Goal: Task Accomplishment & Management: Complete application form

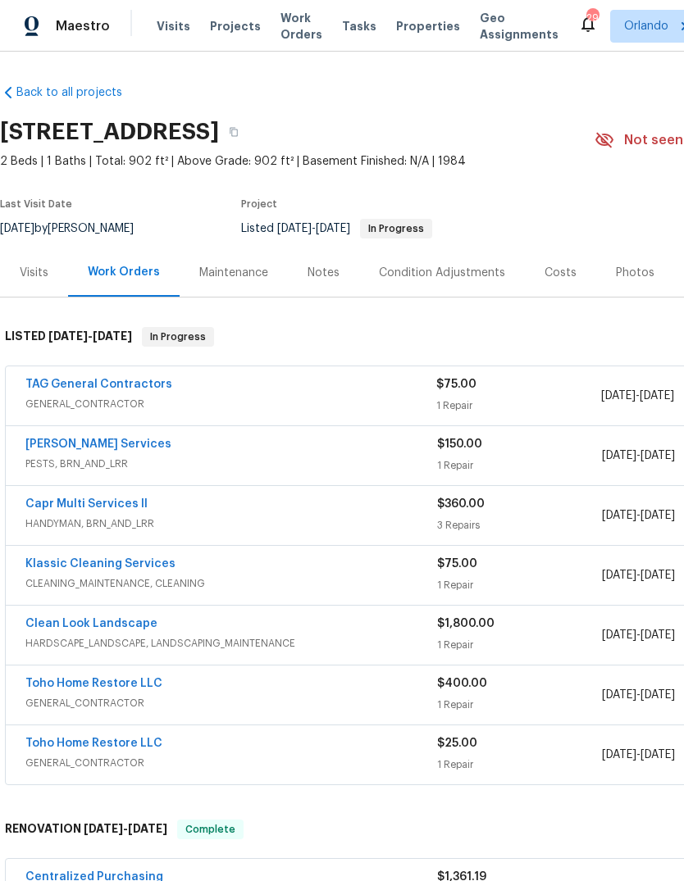
click at [74, 384] on link "TAG General Contractors" at bounding box center [98, 384] width 147 height 11
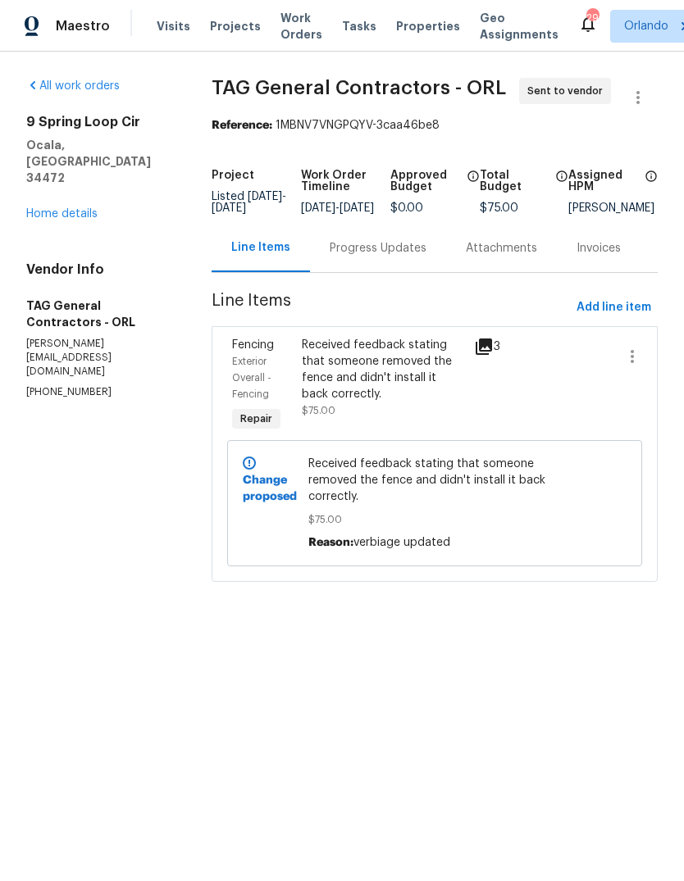
click at [42, 208] on link "Home details" at bounding box center [61, 213] width 71 height 11
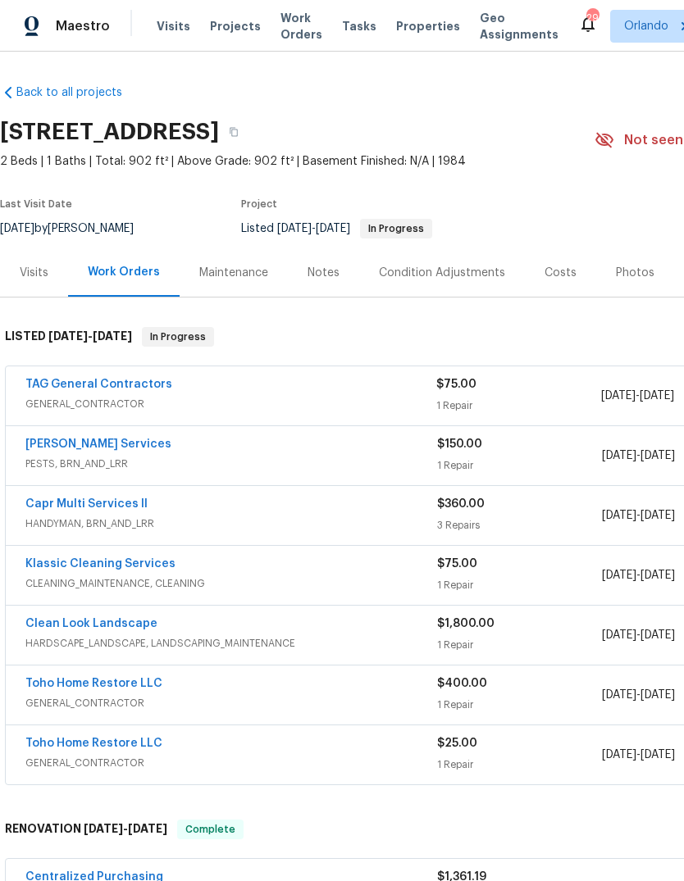
click at [74, 389] on link "TAG General Contractors" at bounding box center [98, 384] width 147 height 11
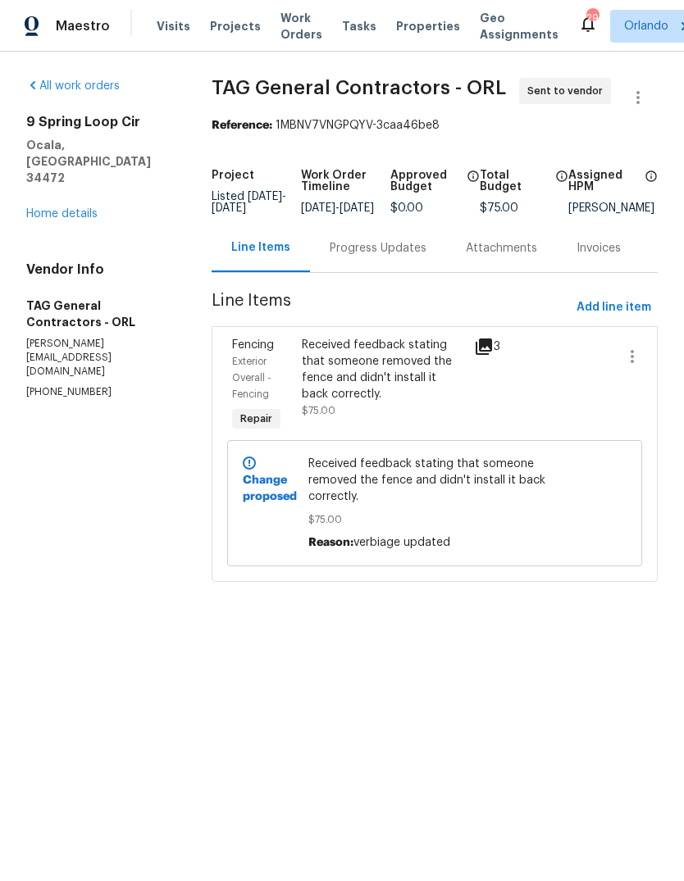
click at [48, 208] on link "Home details" at bounding box center [61, 213] width 71 height 11
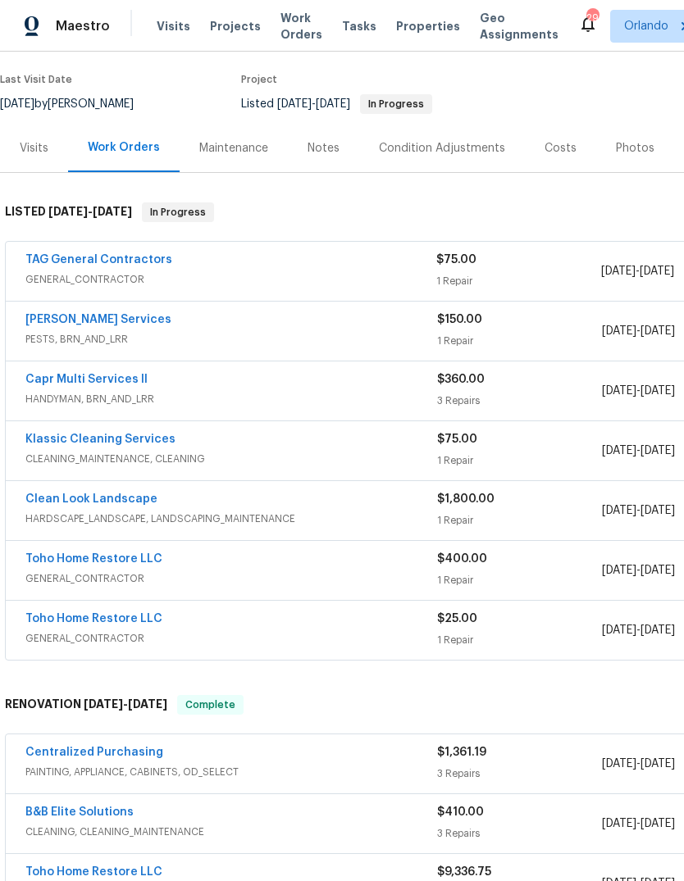
scroll to position [131, 0]
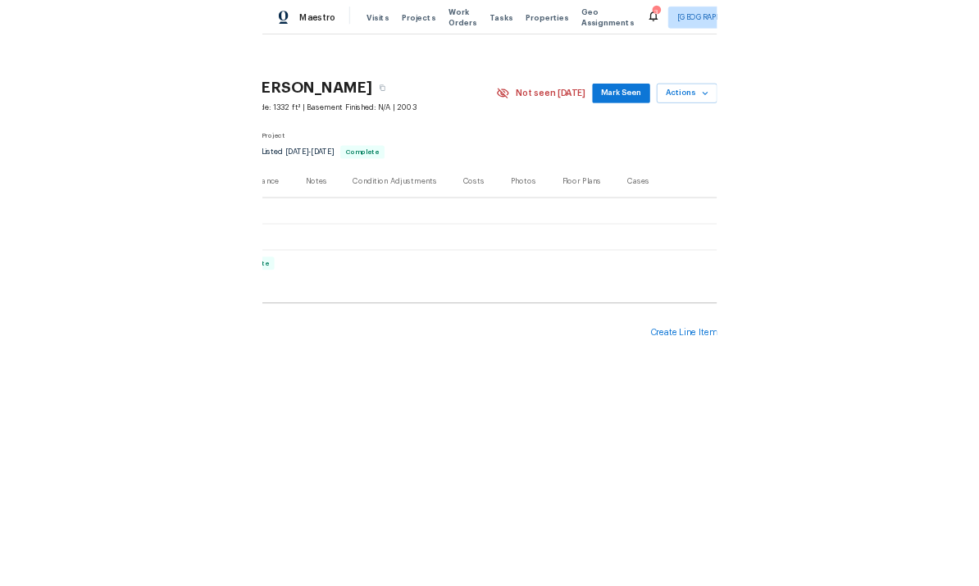
scroll to position [0, 243]
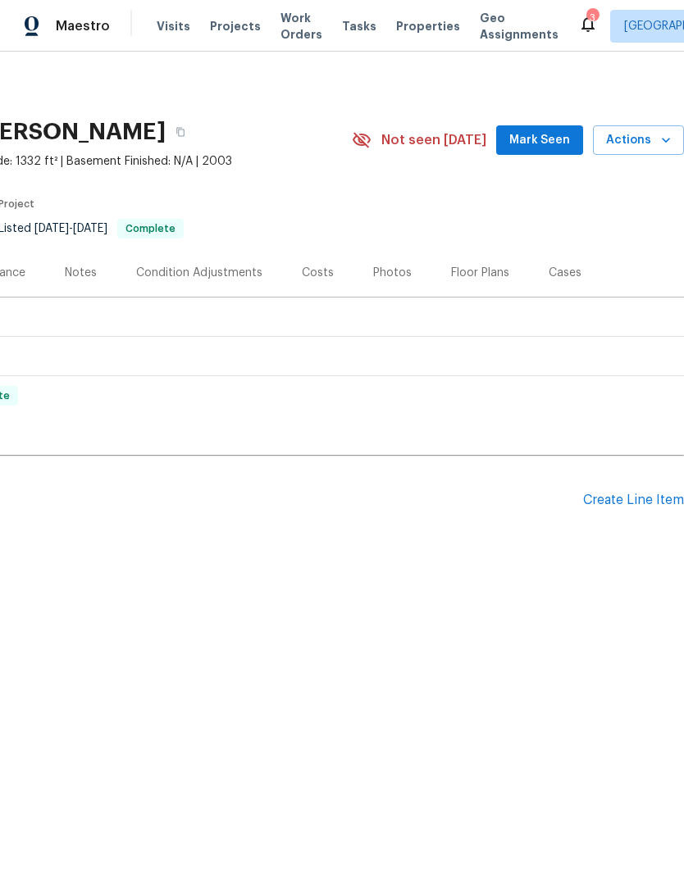
click at [637, 503] on div "Create Line Item" at bounding box center [633, 501] width 101 height 16
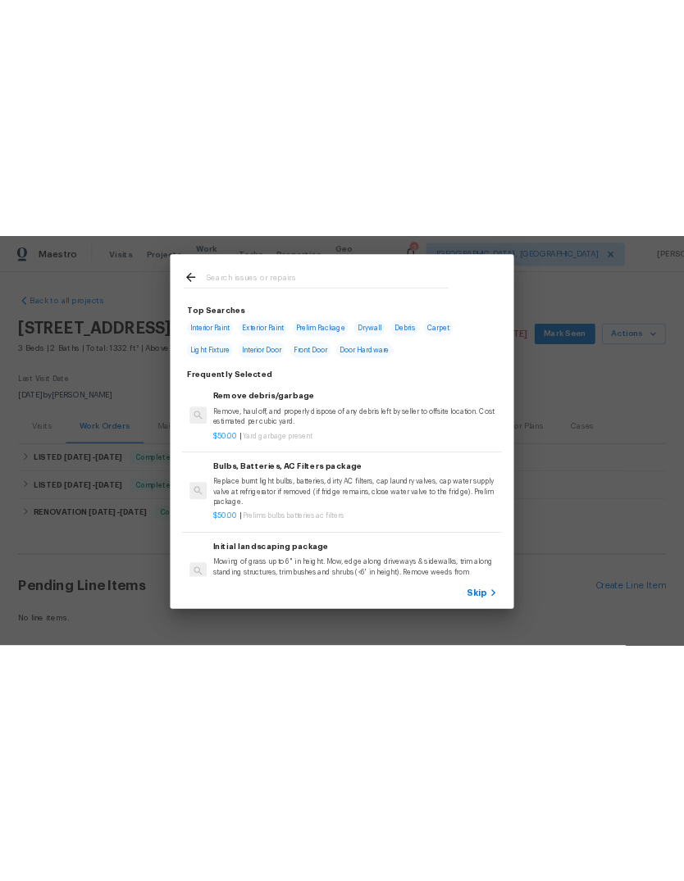
scroll to position [0, 0]
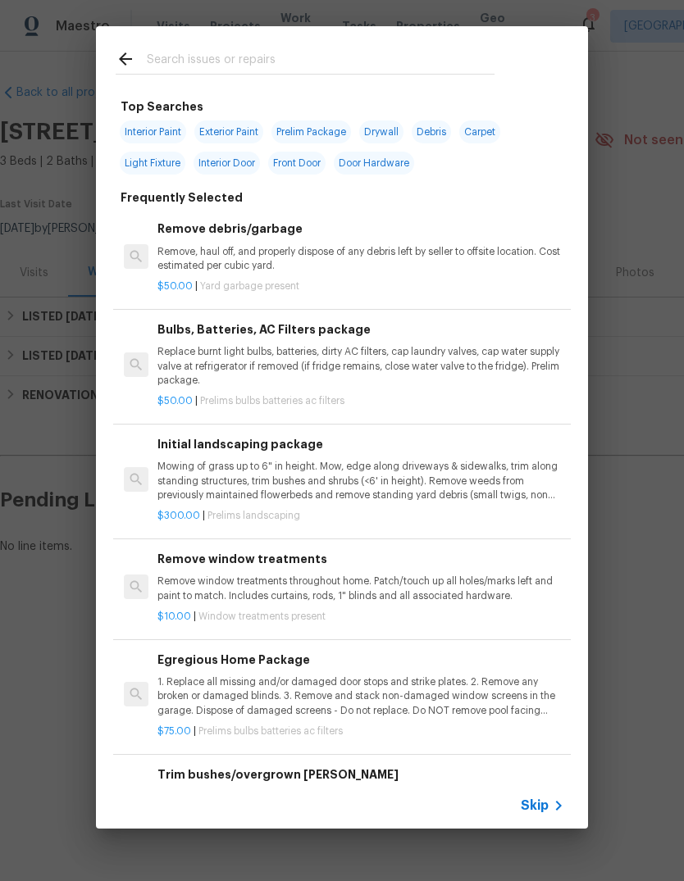
click at [184, 50] on input "text" at bounding box center [321, 61] width 348 height 25
type input "Flush"
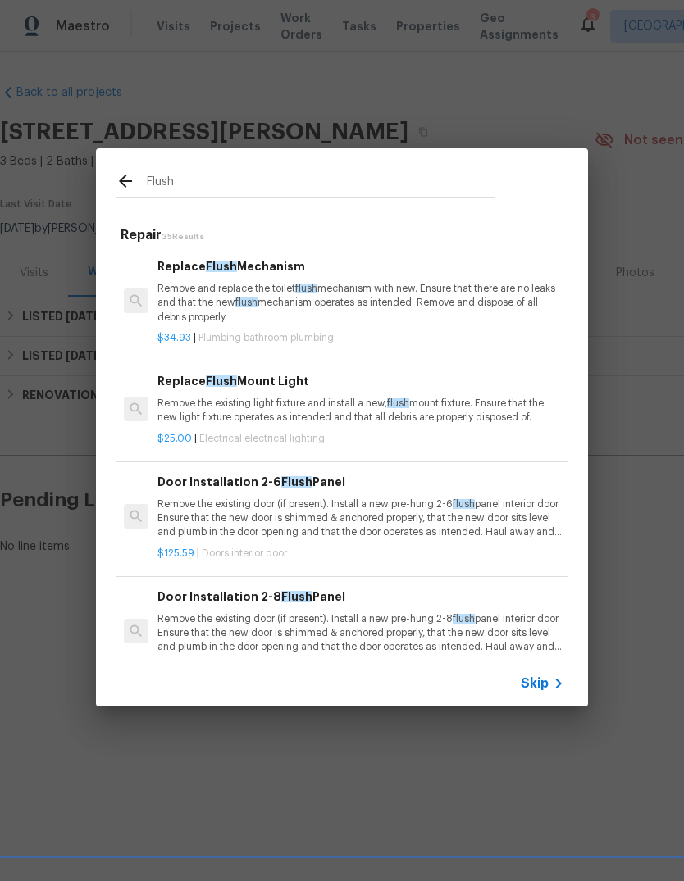
click at [173, 282] on p "Remove and replace the toilet flush mechanism with new. Ensure that there are n…" at bounding box center [360, 303] width 407 height 42
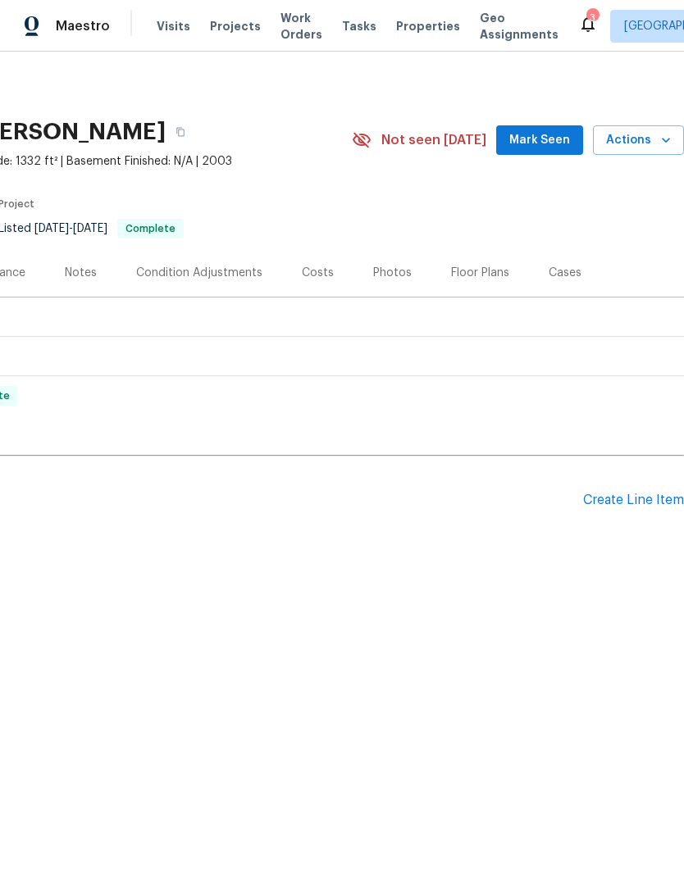
scroll to position [0, 243]
click at [644, 499] on div "Create Line Item" at bounding box center [633, 501] width 101 height 16
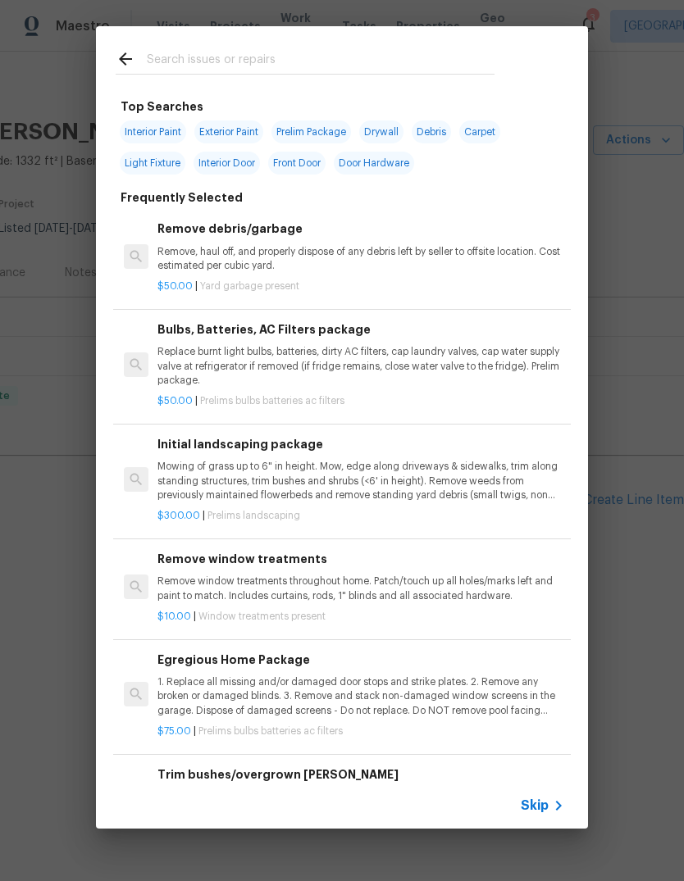
click at [180, 61] on input "text" at bounding box center [321, 61] width 348 height 25
type input "Fluah"
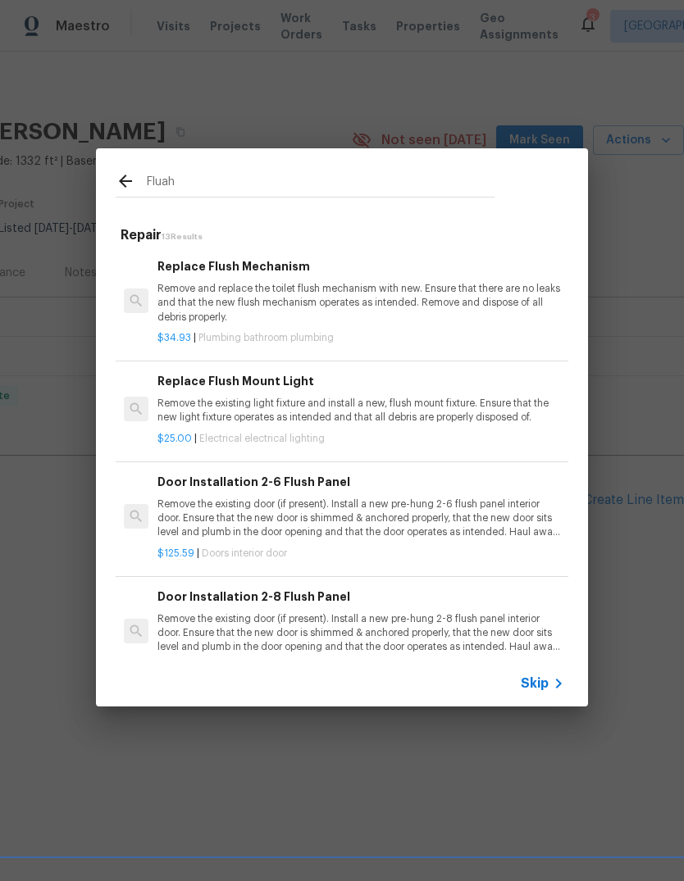
click at [174, 298] on p "Remove and replace the toilet flush mechanism with new. Ensure that there are n…" at bounding box center [360, 303] width 407 height 42
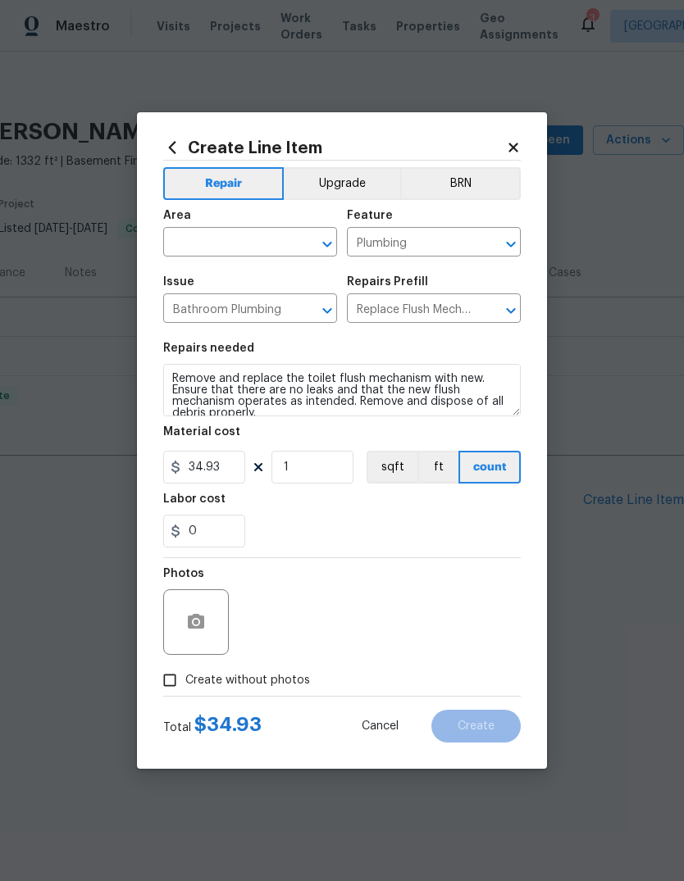
click at [173, 298] on div "Create Line Item Repair Upgrade BRN Area ​ Feature Plumbing ​ Issue Bathroom Pl…" at bounding box center [342, 440] width 410 height 657
click at [193, 238] on input "text" at bounding box center [227, 243] width 128 height 25
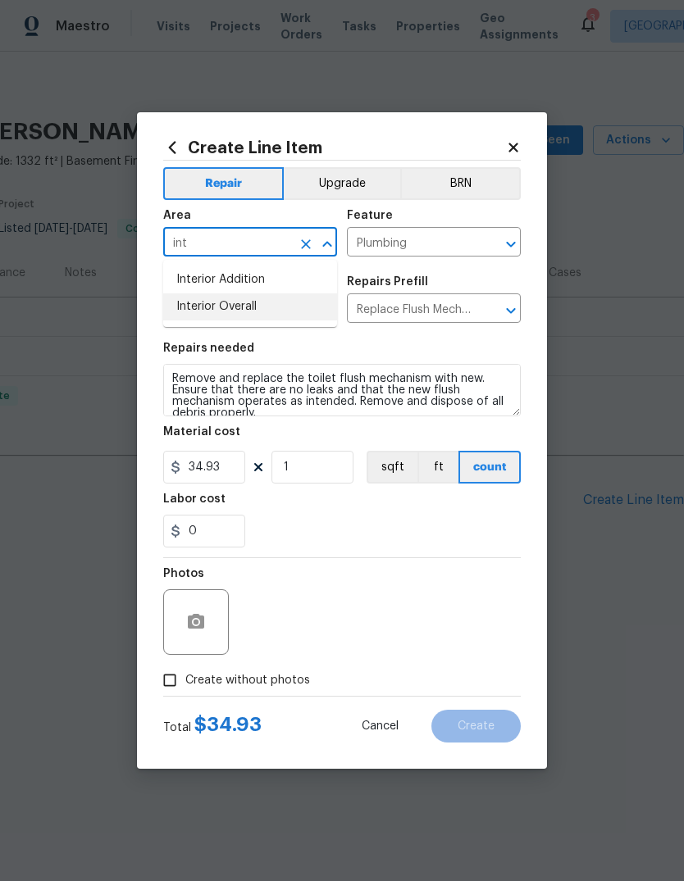
click at [195, 304] on li "Interior Overall" at bounding box center [250, 306] width 174 height 27
type input "Interior Overall"
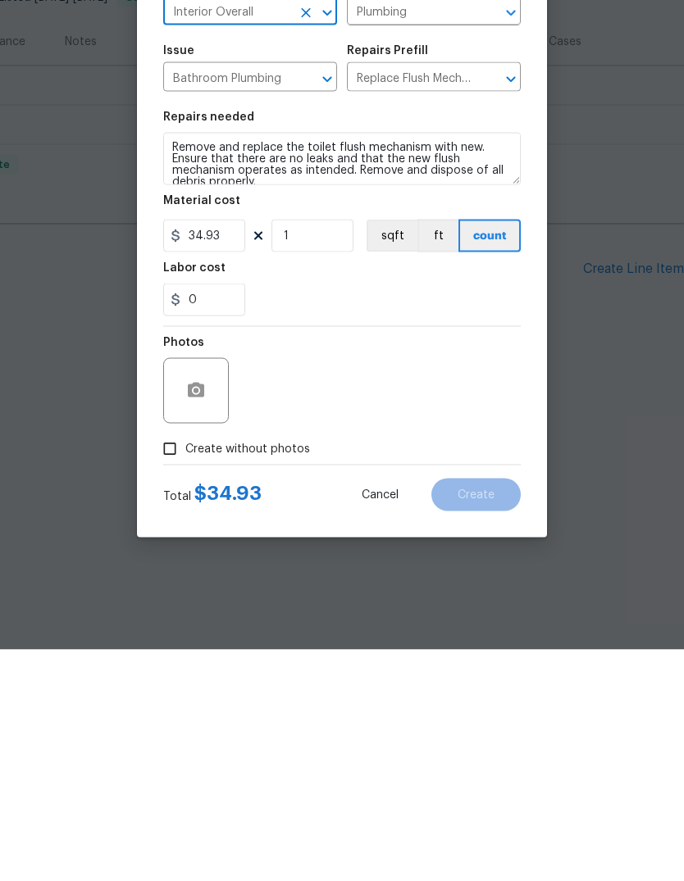
click at [167, 665] on input "Create without photos" at bounding box center [169, 680] width 31 height 31
checkbox input "true"
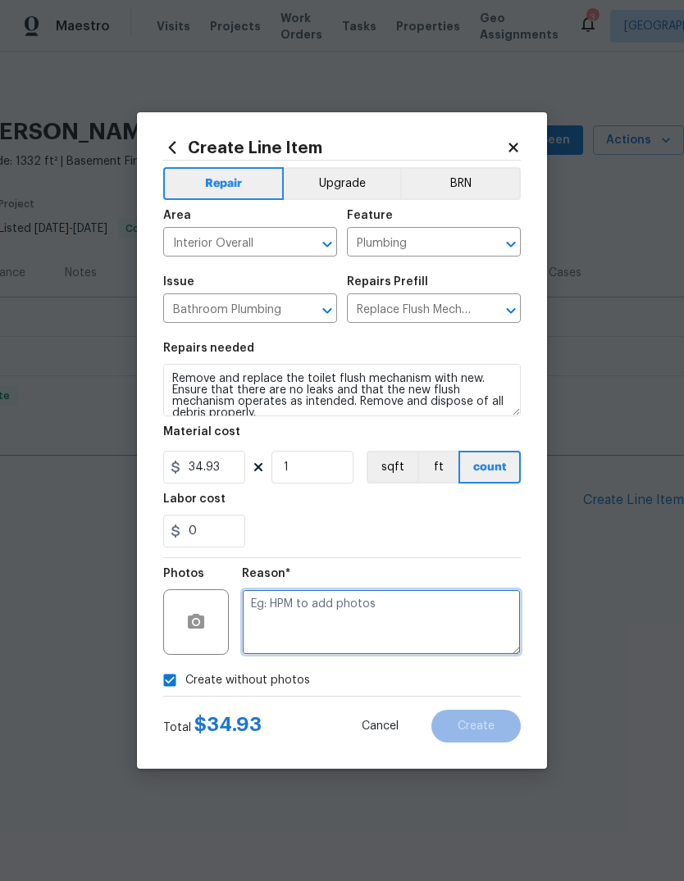
click at [430, 616] on textarea at bounding box center [381, 622] width 279 height 66
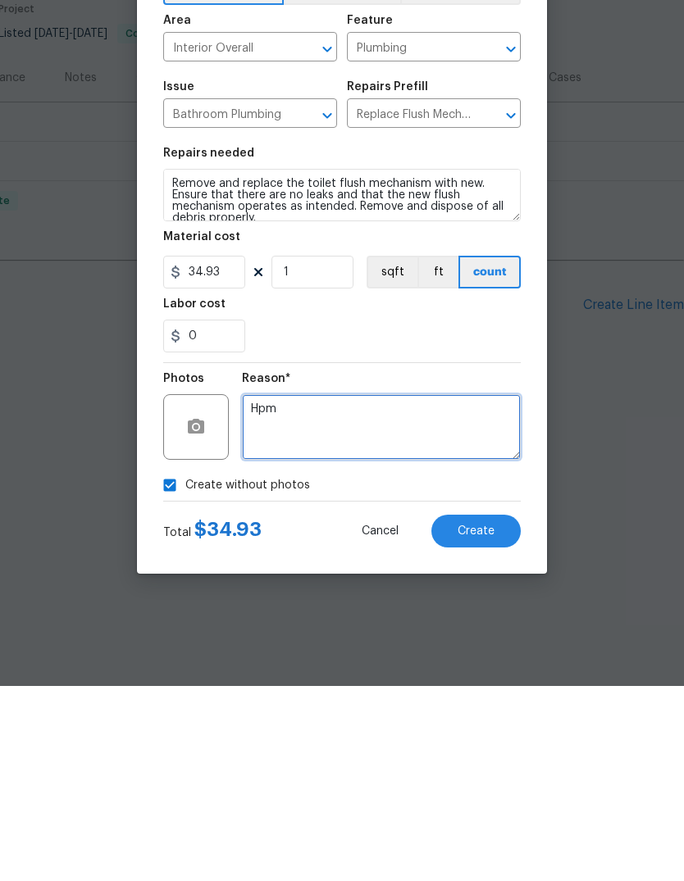
type textarea "Hpm"
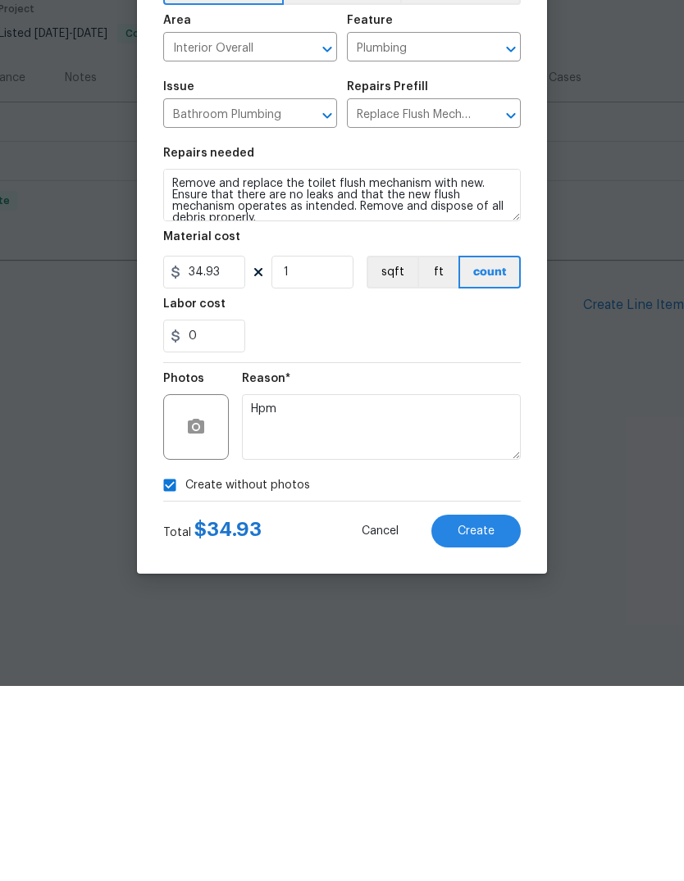
click at [489, 721] on span "Create" at bounding box center [475, 727] width 37 height 12
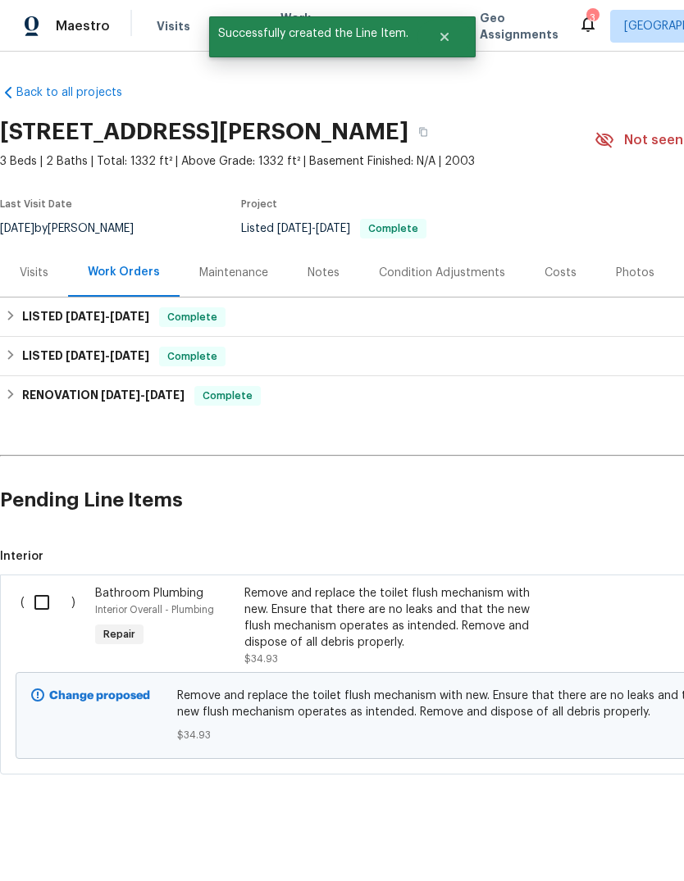
scroll to position [0, 0]
click at [43, 605] on input "checkbox" at bounding box center [48, 602] width 47 height 34
checkbox input "true"
click at [609, 830] on span "Create Work Order" at bounding box center [589, 840] width 109 height 20
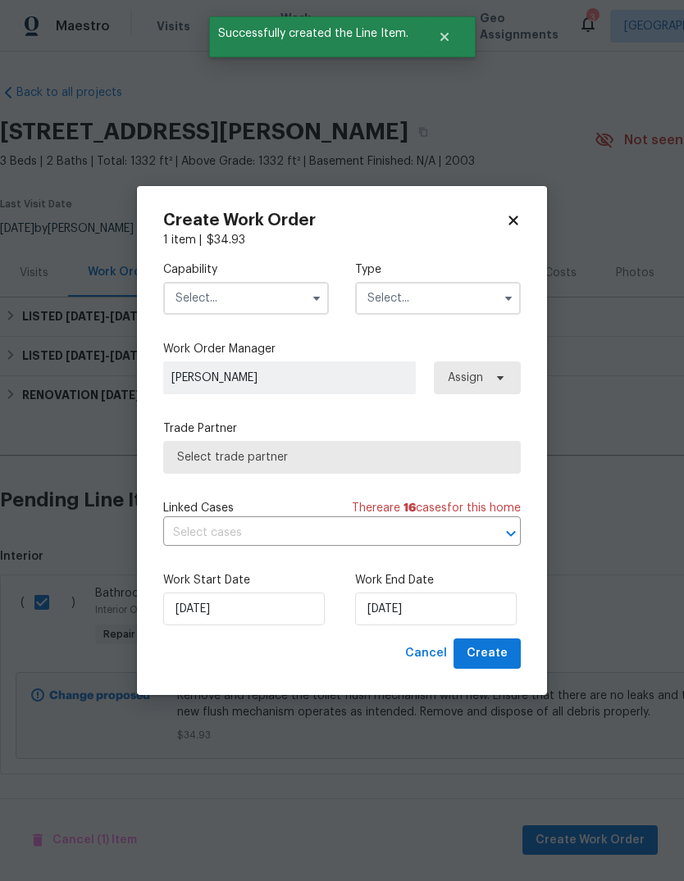
click at [193, 307] on input "text" at bounding box center [246, 298] width 166 height 33
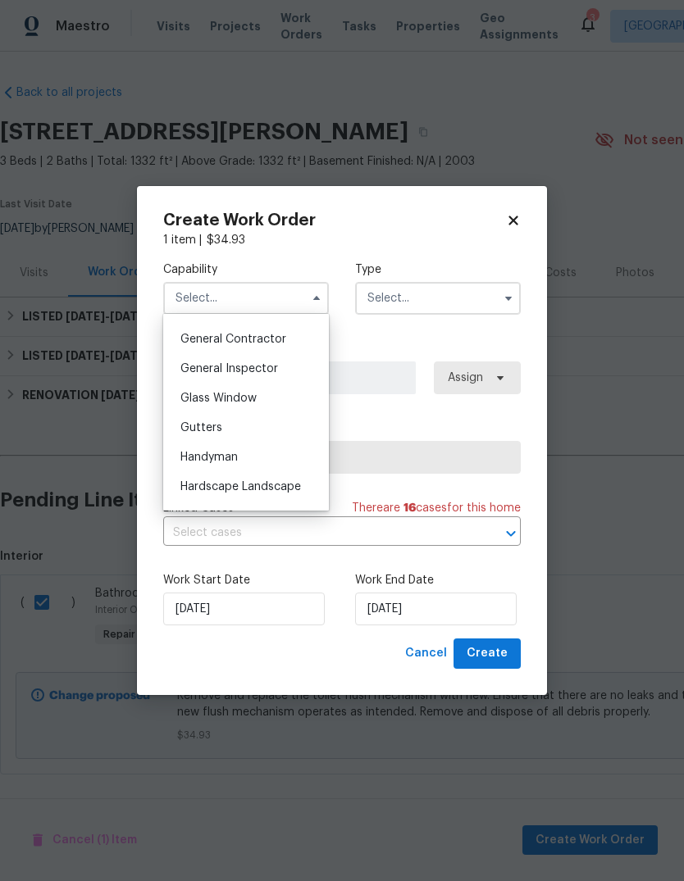
scroll to position [773, 0]
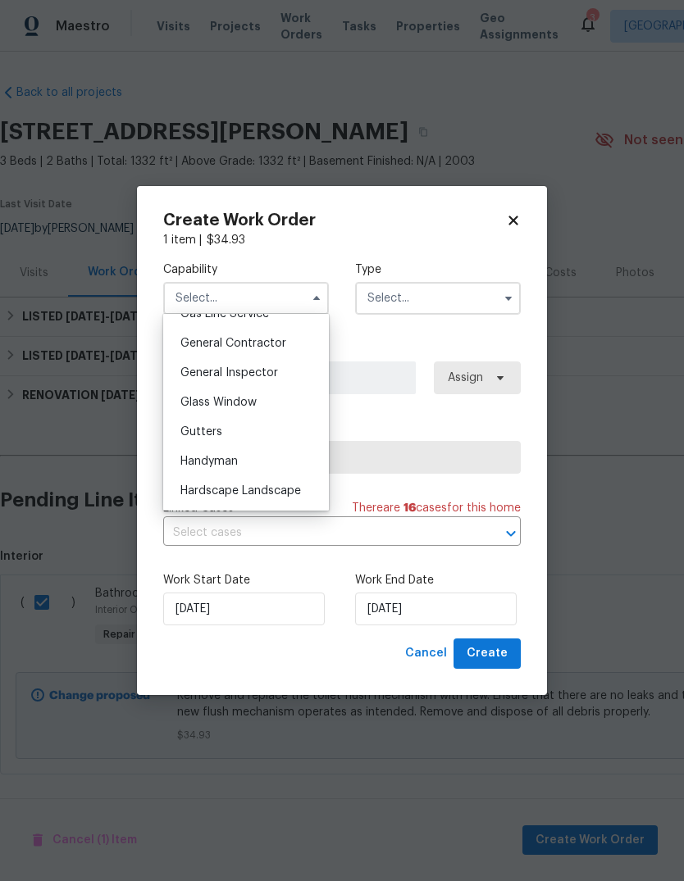
click at [195, 342] on span "General Contractor" at bounding box center [233, 343] width 106 height 11
type input "General Contractor"
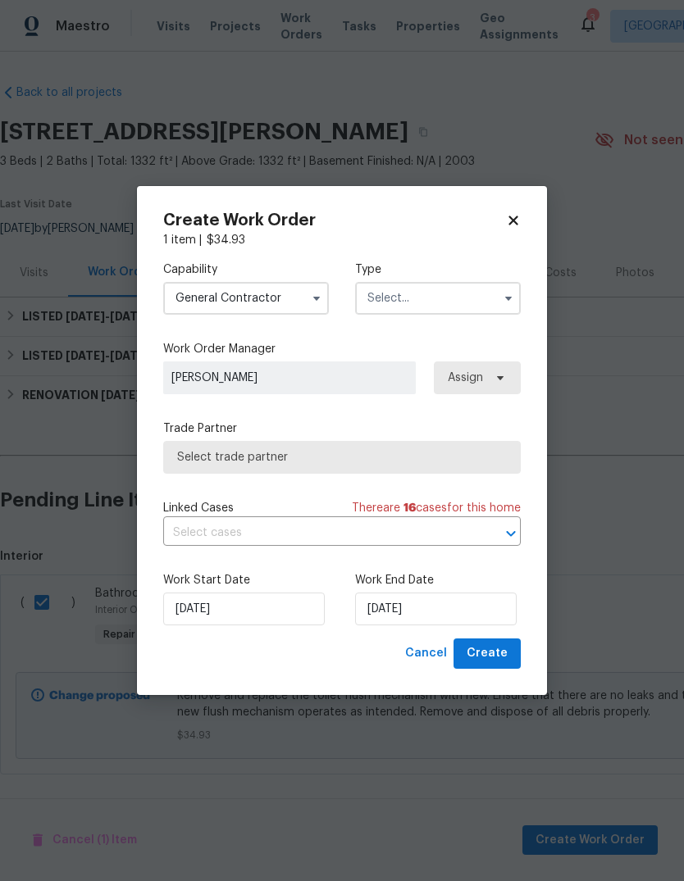
click at [463, 300] on input "text" at bounding box center [438, 298] width 166 height 33
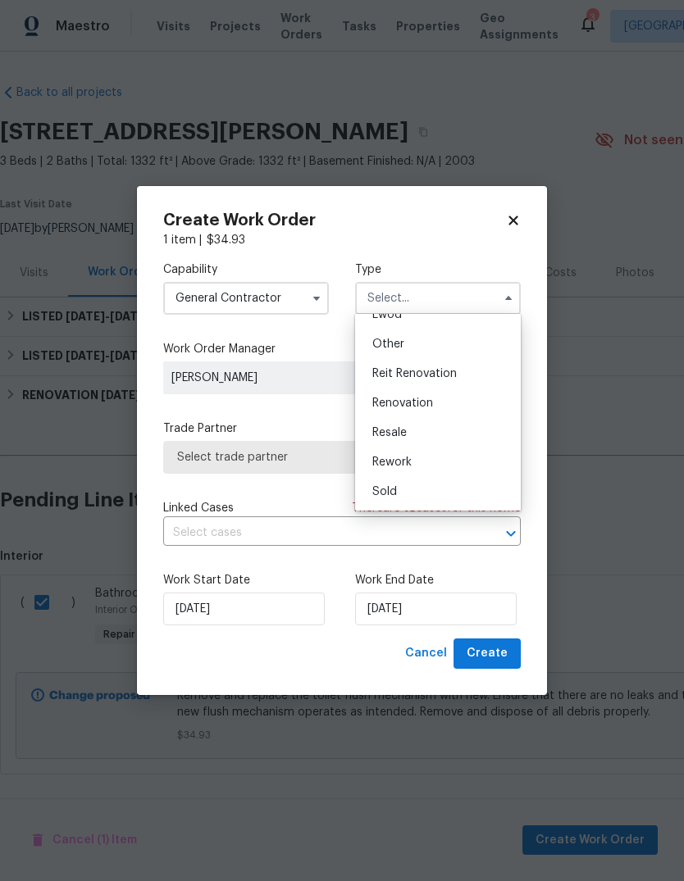
scroll to position [195, 0]
click at [442, 407] on div "Renovation" at bounding box center [437, 404] width 157 height 30
type input "Renovation"
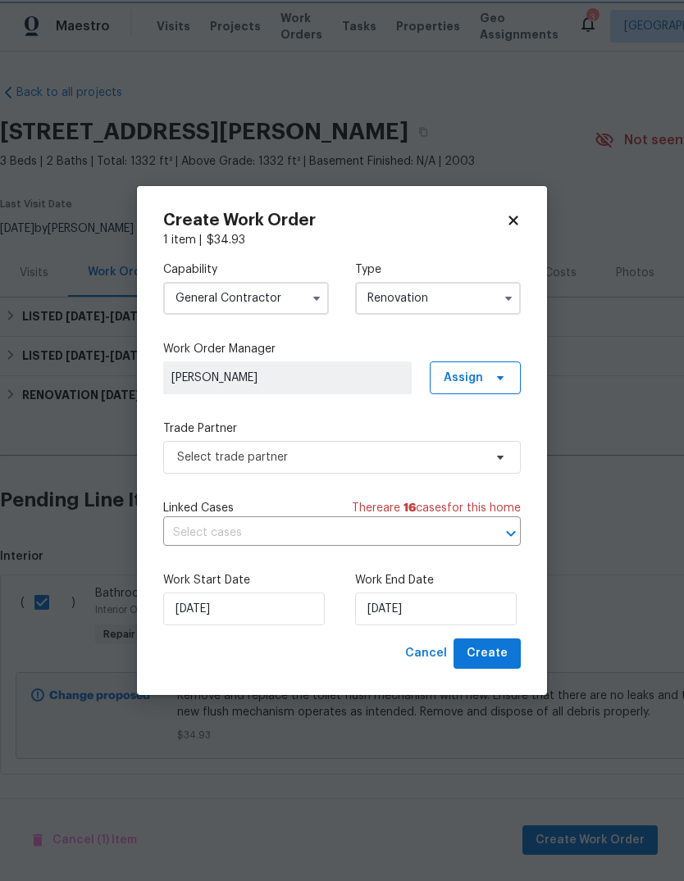
scroll to position [0, 0]
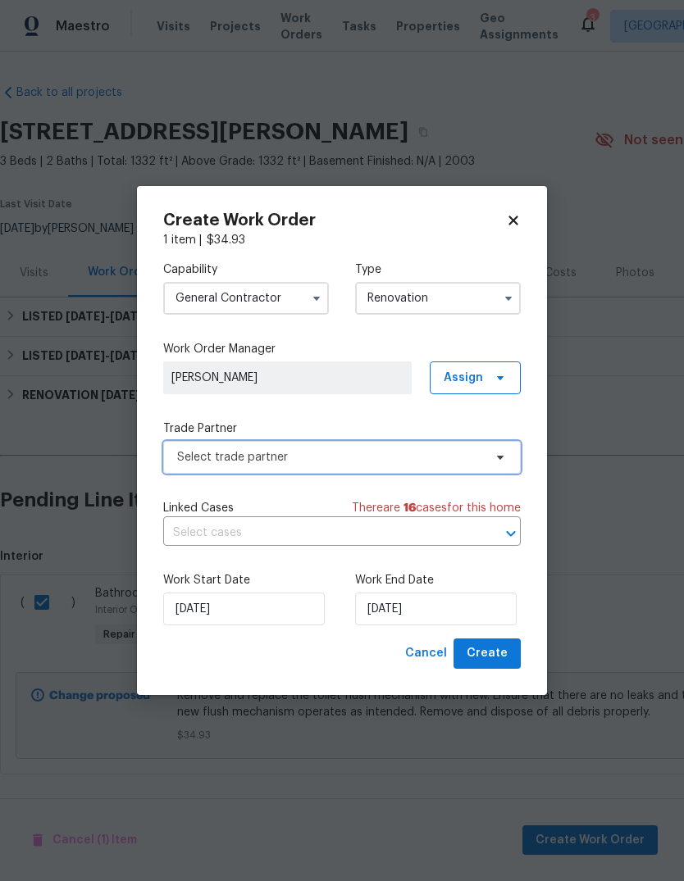
click at [480, 466] on span "Select trade partner" at bounding box center [341, 457] width 357 height 33
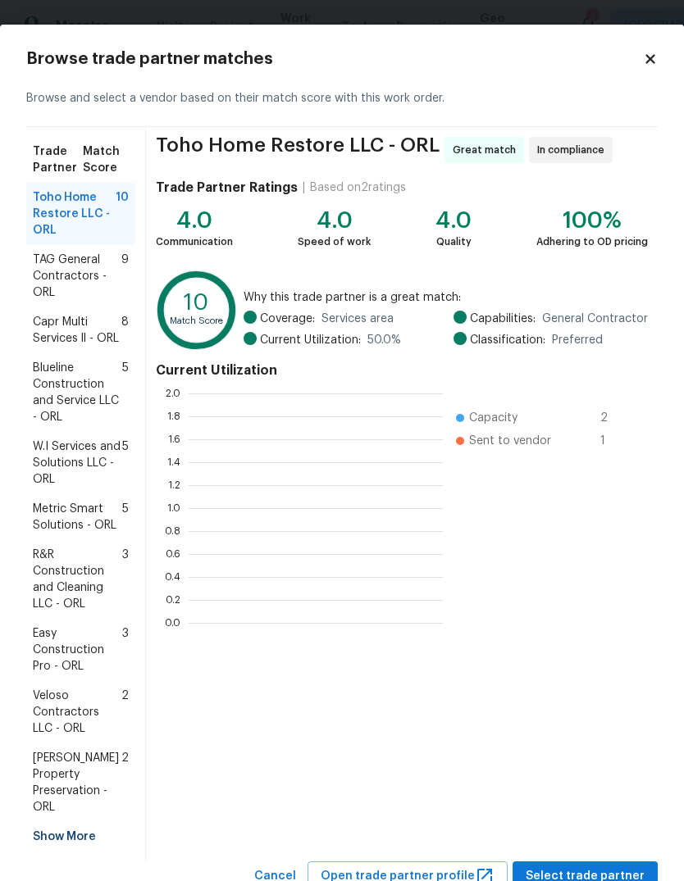
scroll to position [230, 254]
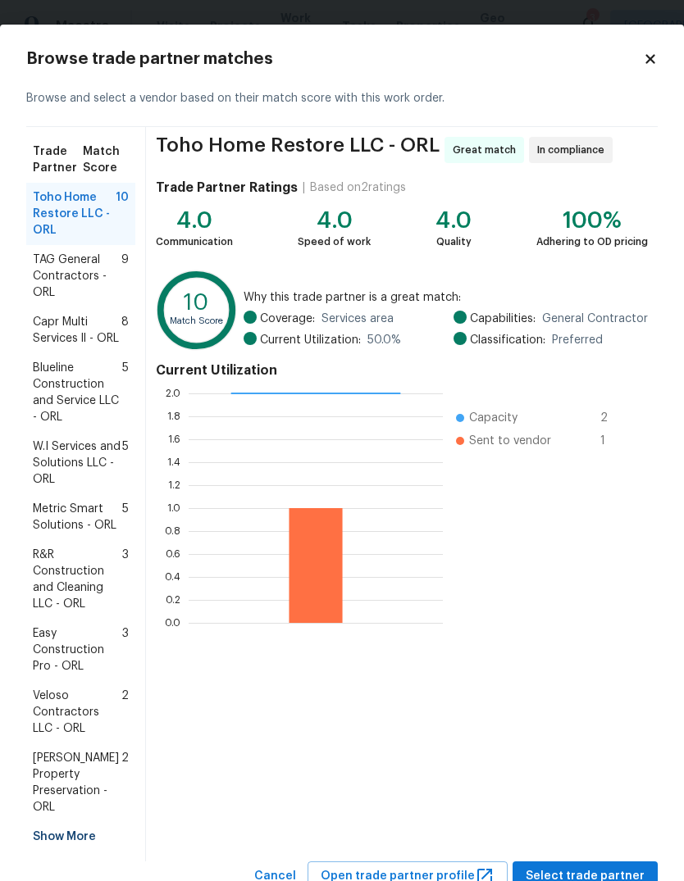
click at [47, 266] on span "TAG General Contractors - ORL" at bounding box center [77, 276] width 89 height 49
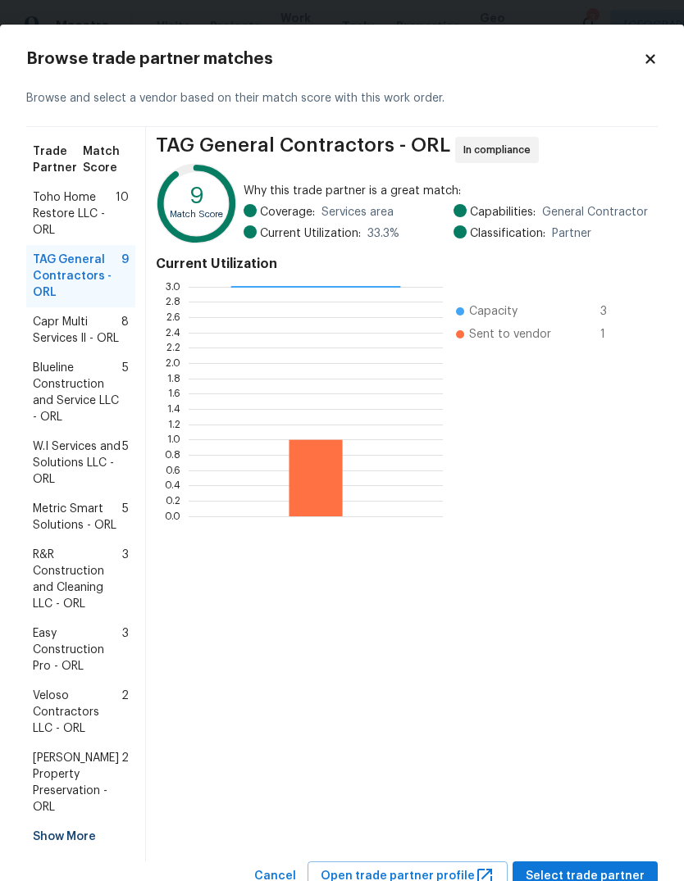
click at [64, 333] on span "Capr Multi Services ll - ORL" at bounding box center [77, 330] width 89 height 33
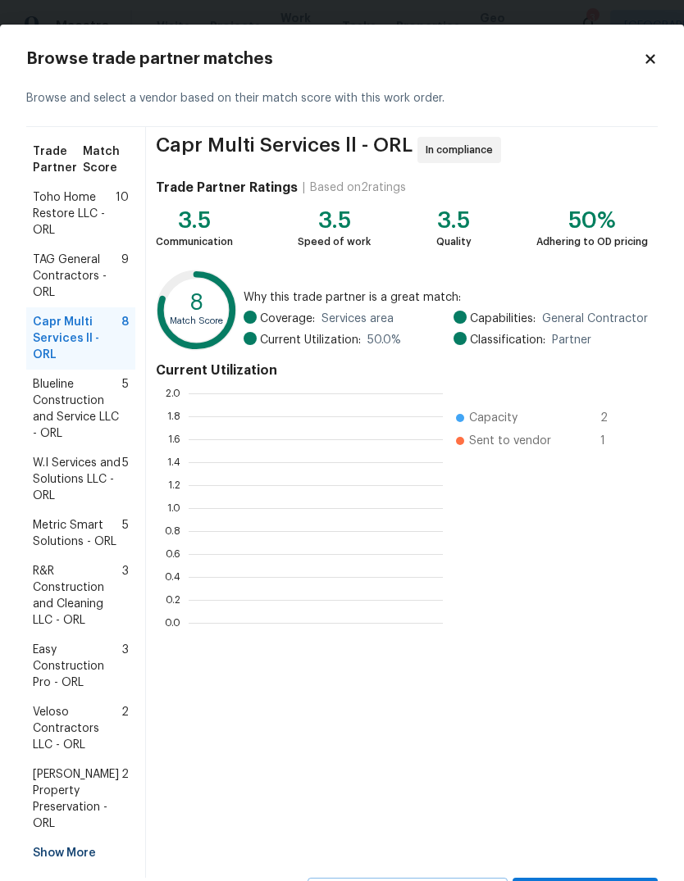
scroll to position [2, 2]
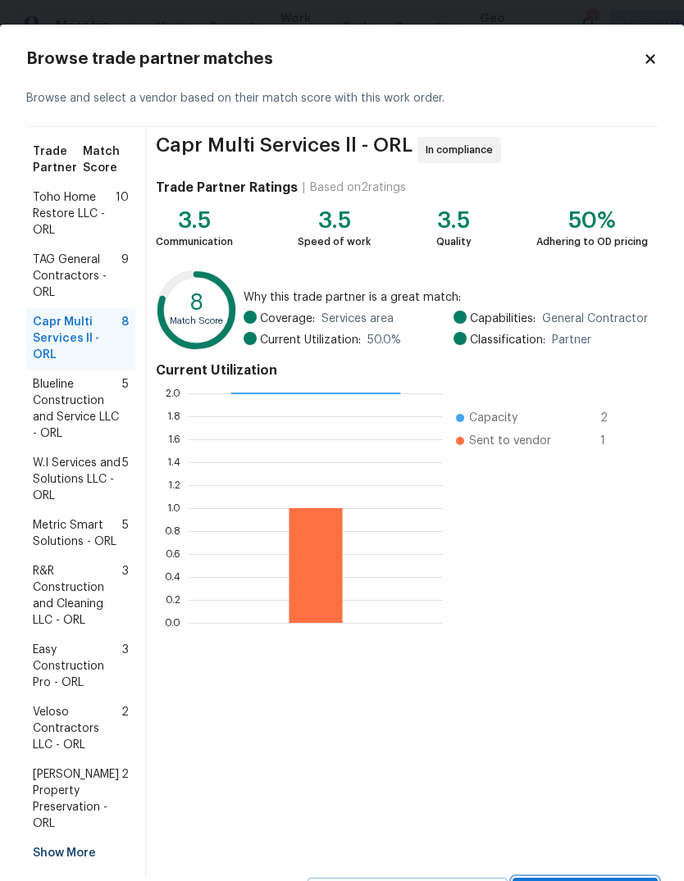
click at [611, 878] on button "Select trade partner" at bounding box center [584, 893] width 145 height 30
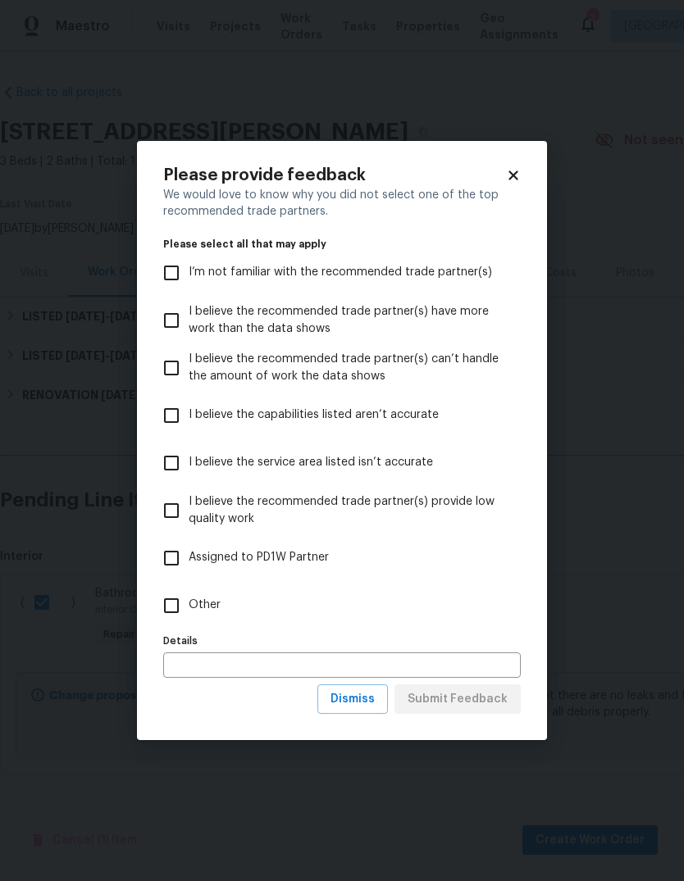
click at [174, 607] on input "Other" at bounding box center [171, 606] width 34 height 34
checkbox input "true"
click at [493, 694] on span "Submit Feedback" at bounding box center [457, 699] width 100 height 20
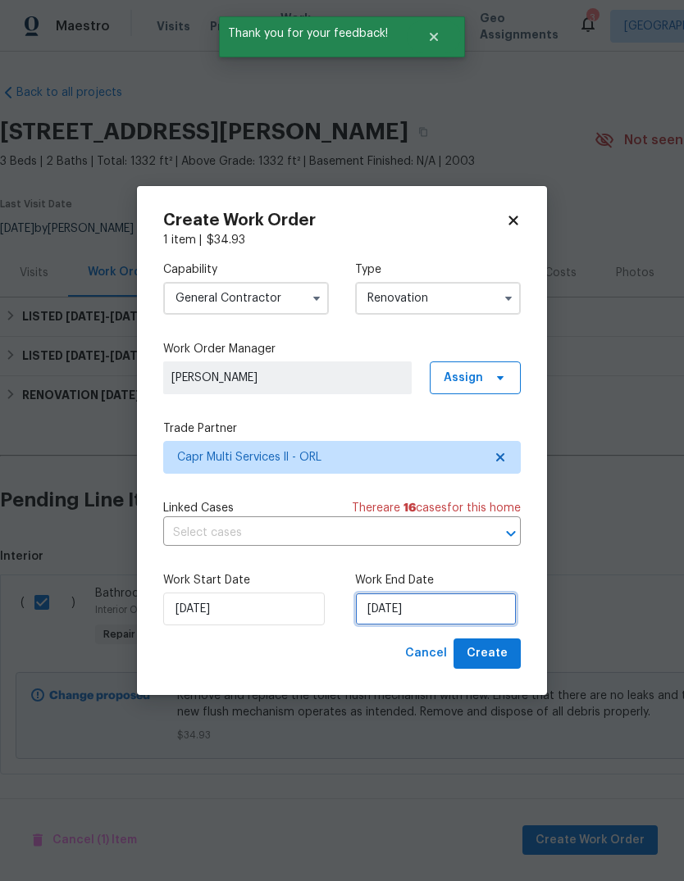
click at [472, 606] on input "[DATE]" at bounding box center [435, 609] width 161 height 33
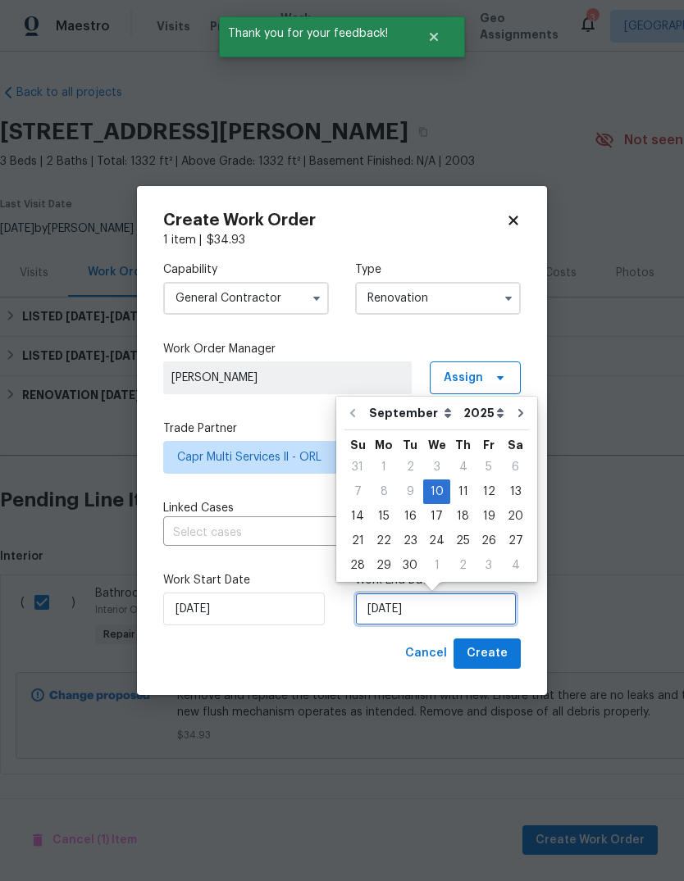
scroll to position [5, 0]
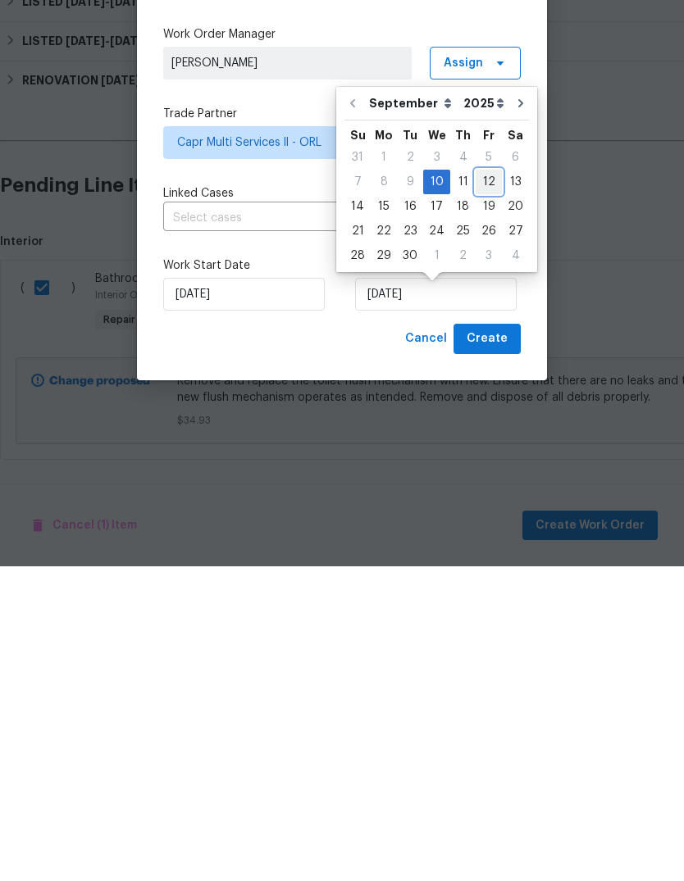
click at [480, 485] on div "12" at bounding box center [488, 496] width 26 height 23
type input "[DATE]"
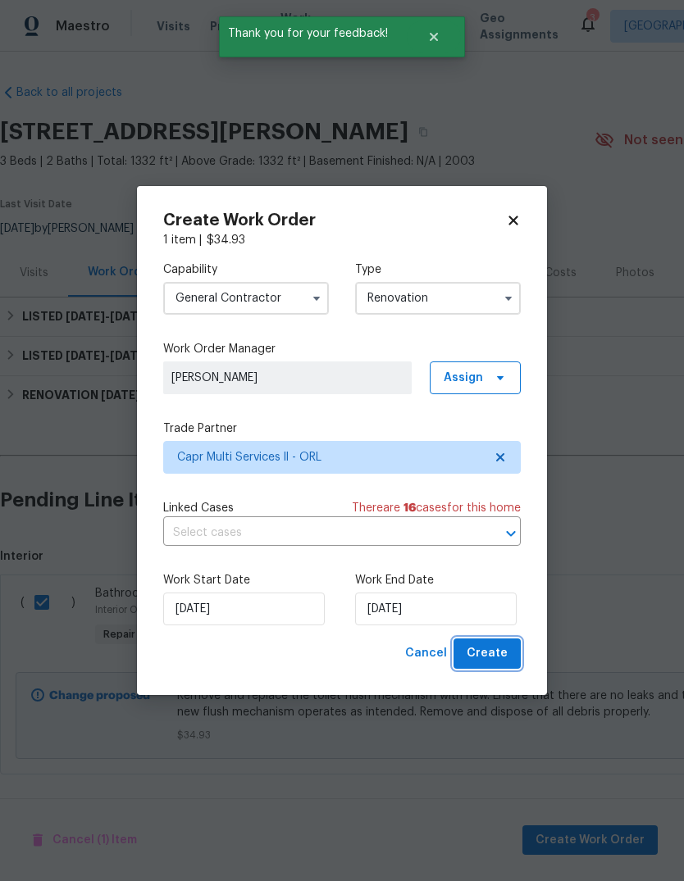
click at [501, 641] on button "Create" at bounding box center [486, 654] width 67 height 30
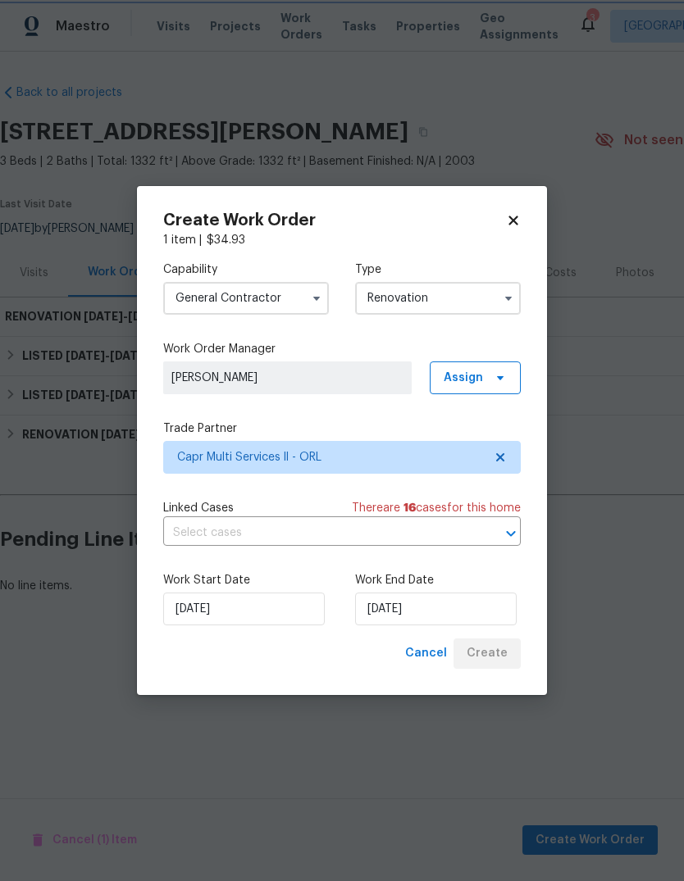
scroll to position [0, 0]
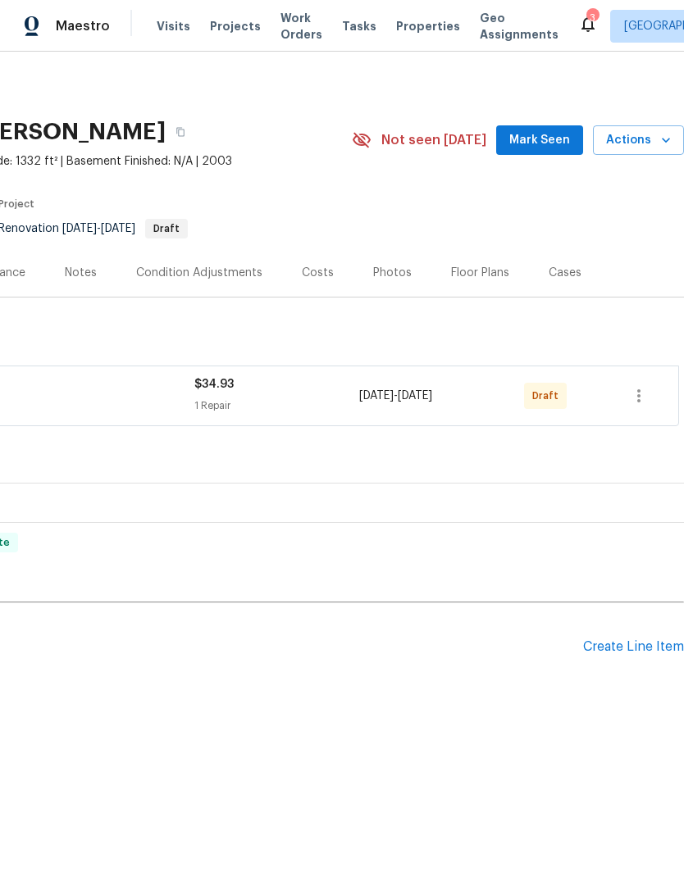
scroll to position [0, 243]
click at [636, 393] on icon "button" at bounding box center [639, 396] width 20 height 20
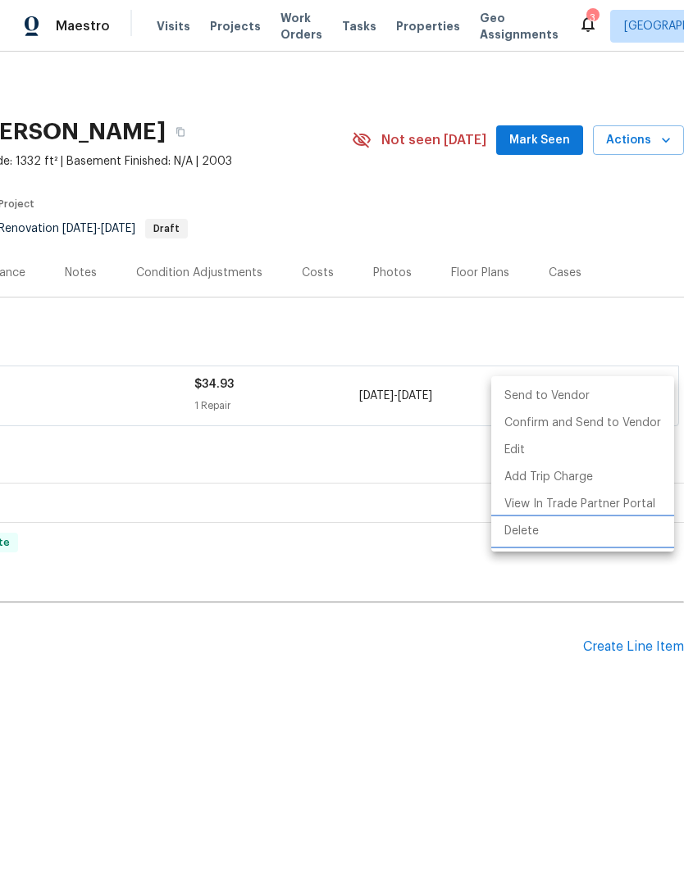
click at [562, 528] on li "Delete" at bounding box center [582, 531] width 183 height 27
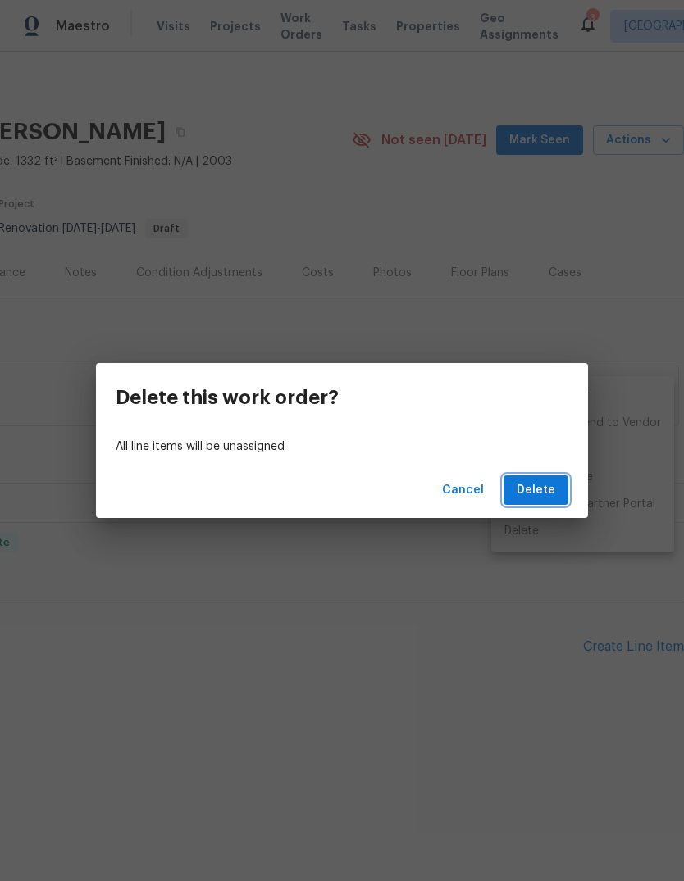
click at [544, 498] on span "Delete" at bounding box center [535, 490] width 39 height 20
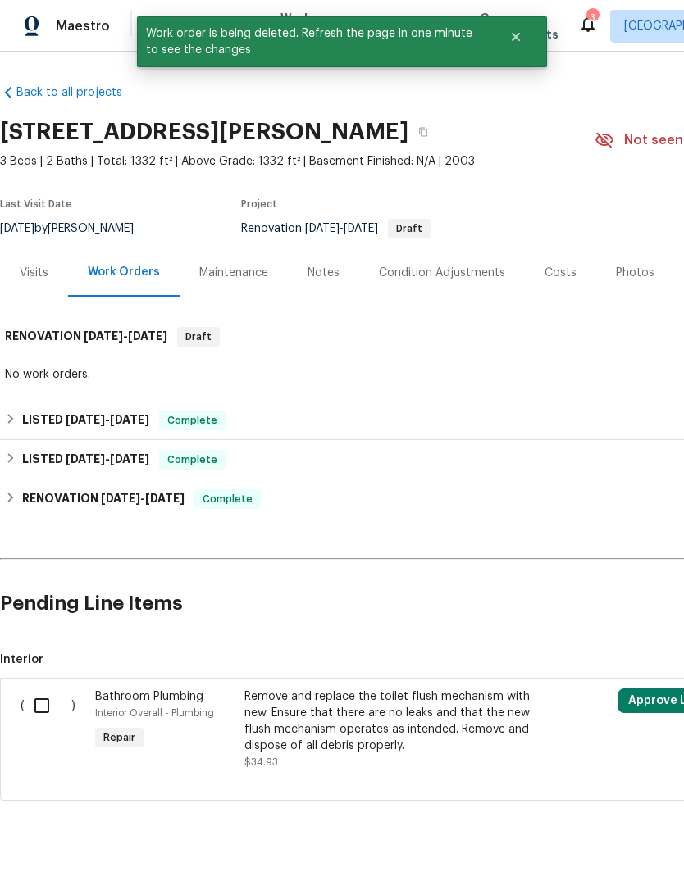
scroll to position [0, 0]
click at [41, 703] on input "checkbox" at bounding box center [48, 706] width 47 height 34
checkbox input "true"
click at [602, 842] on span "Create Work Order" at bounding box center [589, 840] width 109 height 20
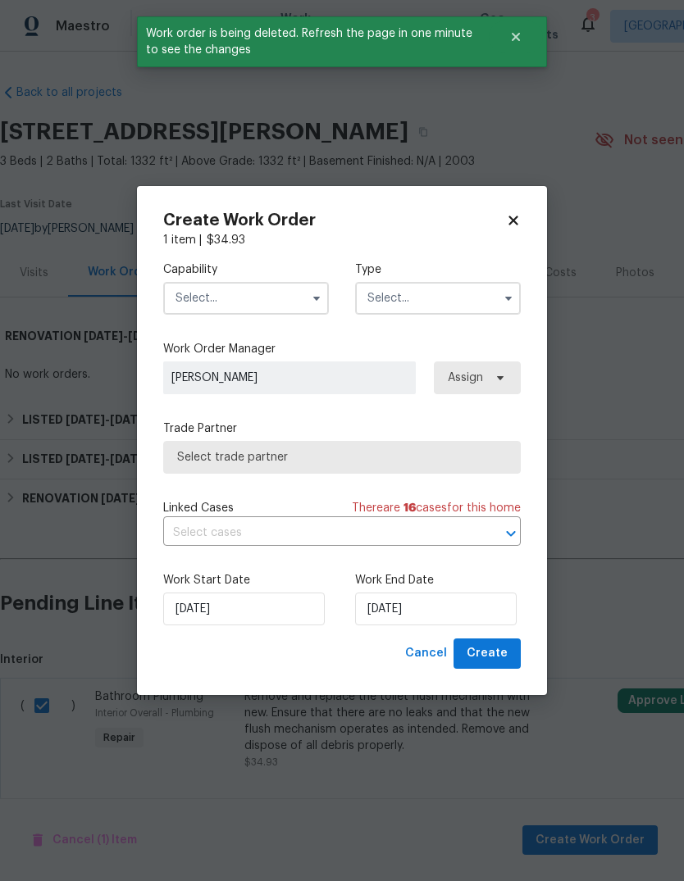
click at [193, 289] on input "text" at bounding box center [246, 298] width 166 height 33
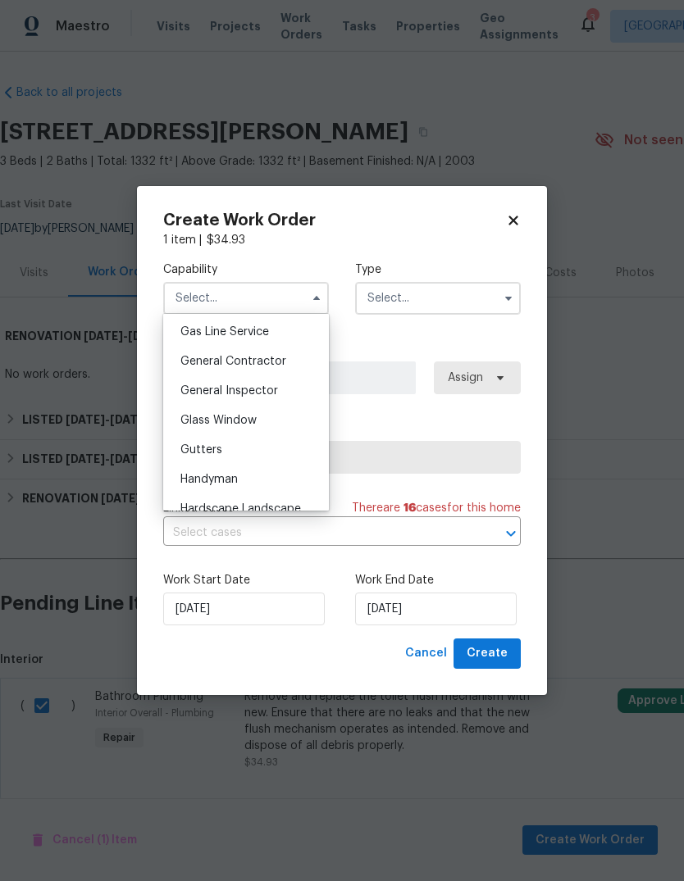
scroll to position [744, 0]
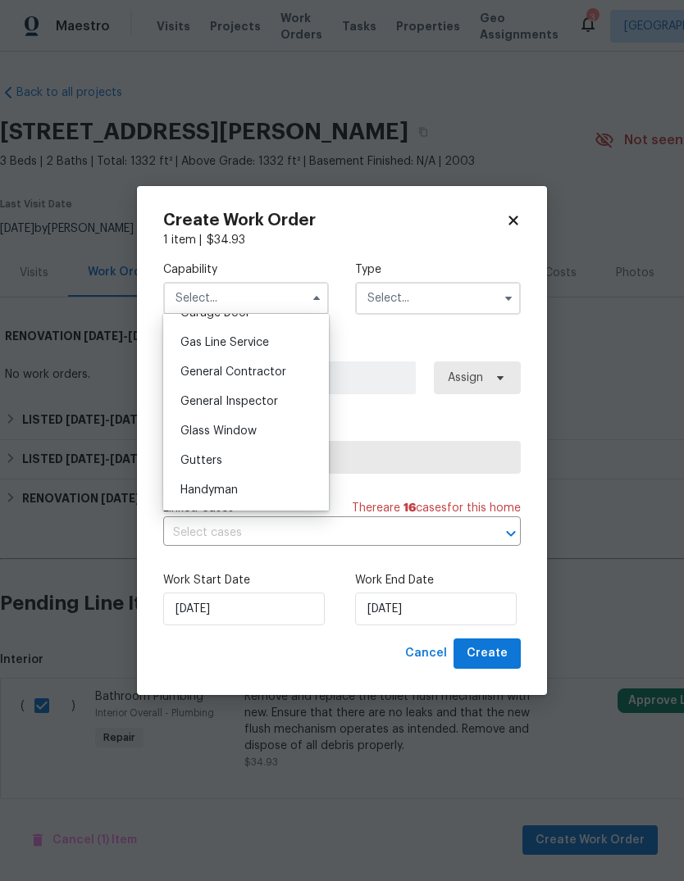
click at [198, 371] on span "General Contractor" at bounding box center [233, 371] width 106 height 11
type input "General Contractor"
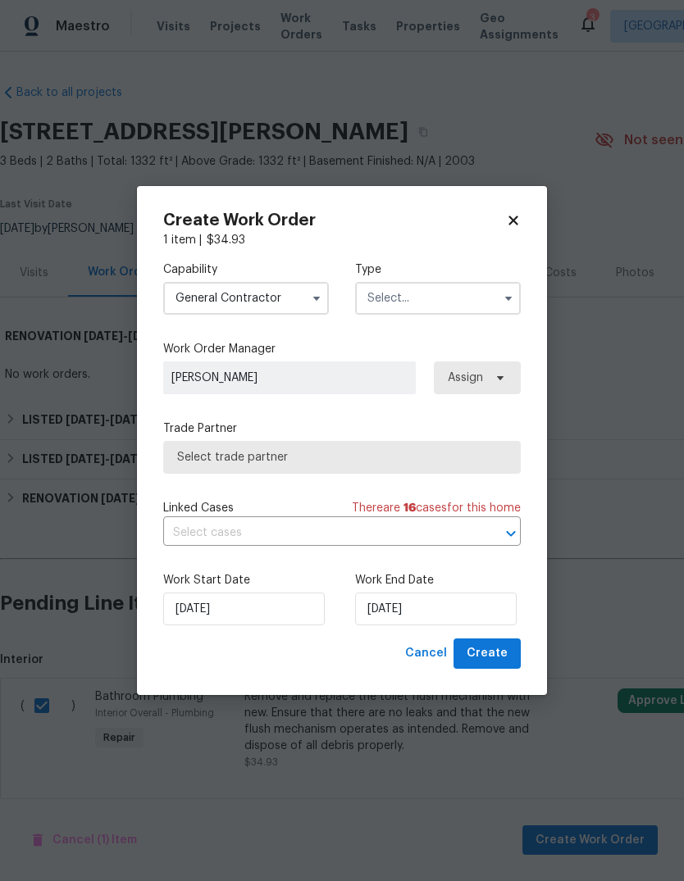
click at [484, 290] on input "text" at bounding box center [438, 298] width 166 height 33
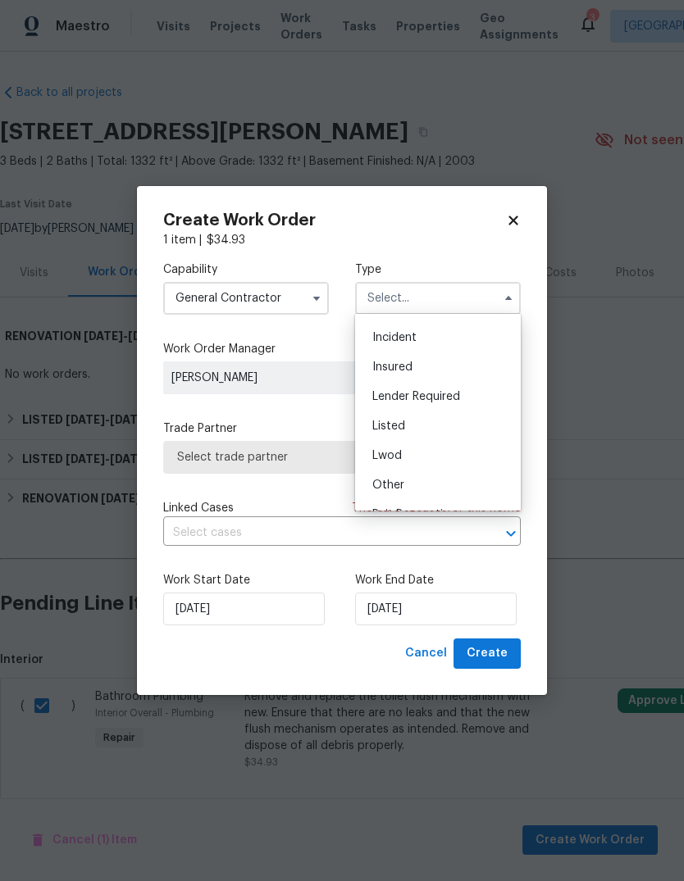
scroll to position [102, 0]
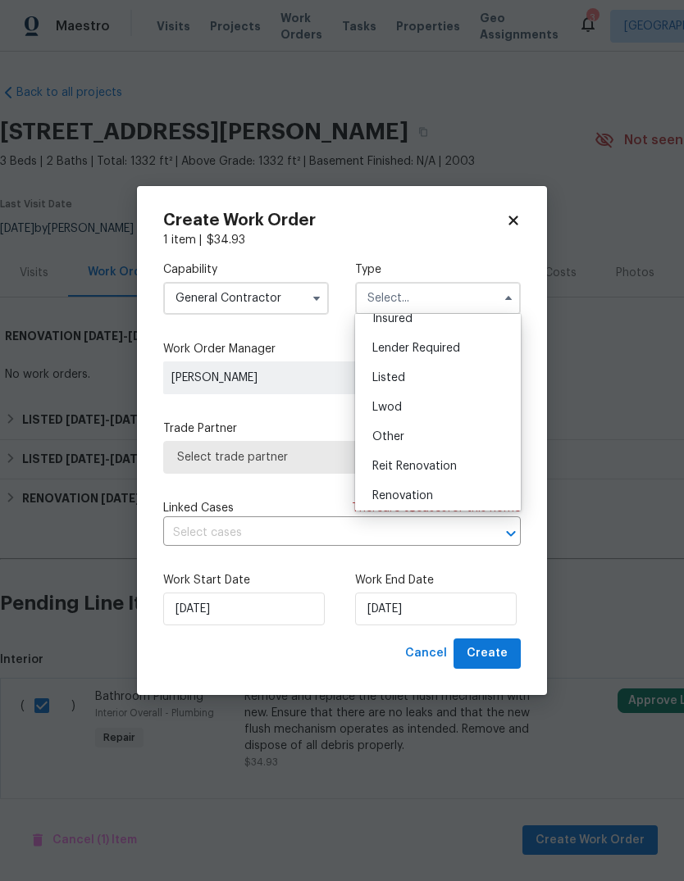
click at [443, 378] on div "Listed" at bounding box center [437, 378] width 157 height 30
type input "Listed"
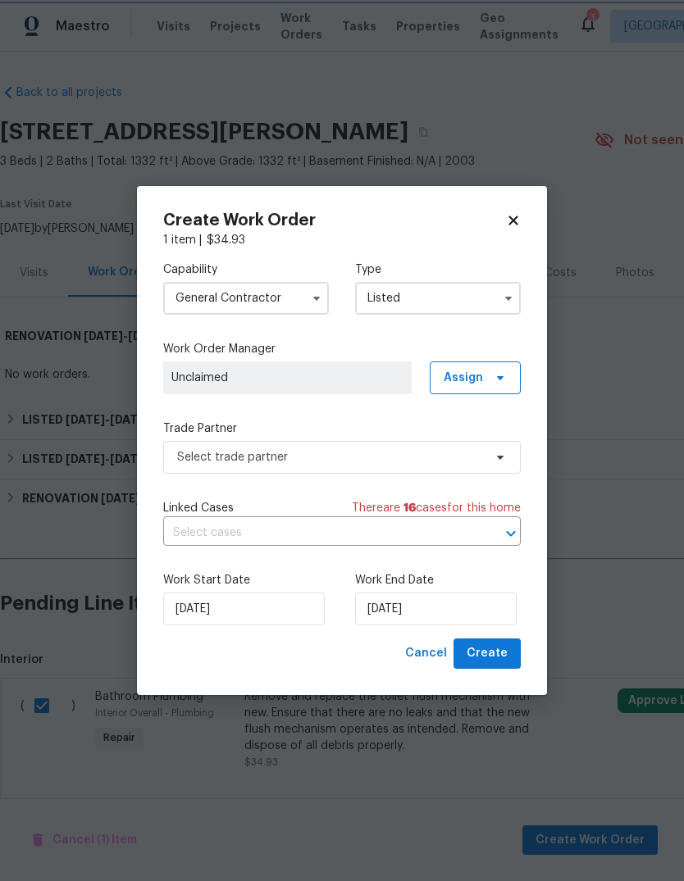
scroll to position [0, 0]
click at [455, 609] on input "[DATE]" at bounding box center [435, 609] width 161 height 33
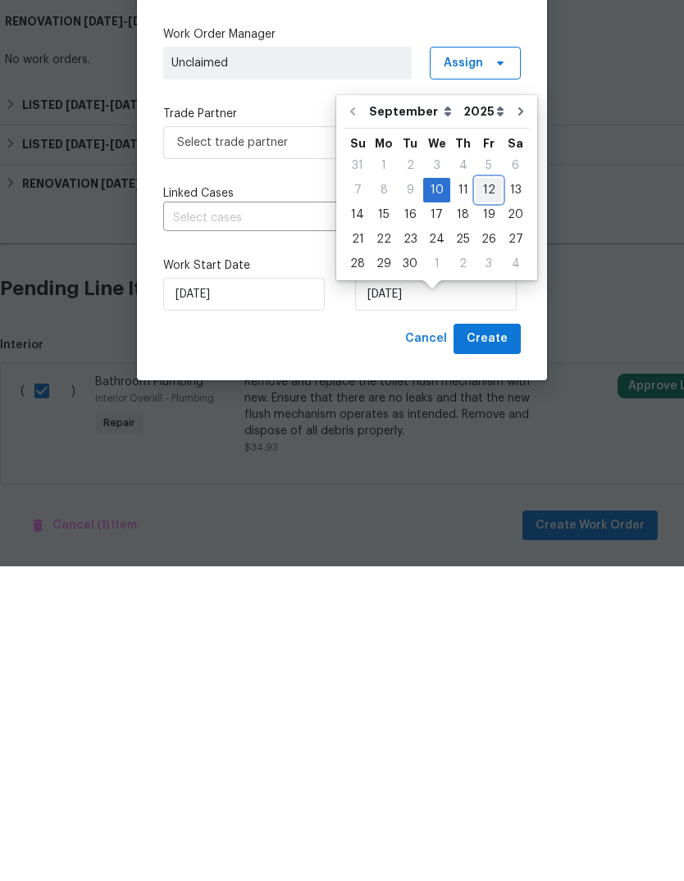
click at [481, 494] on div "12" at bounding box center [488, 505] width 26 height 23
type input "[DATE]"
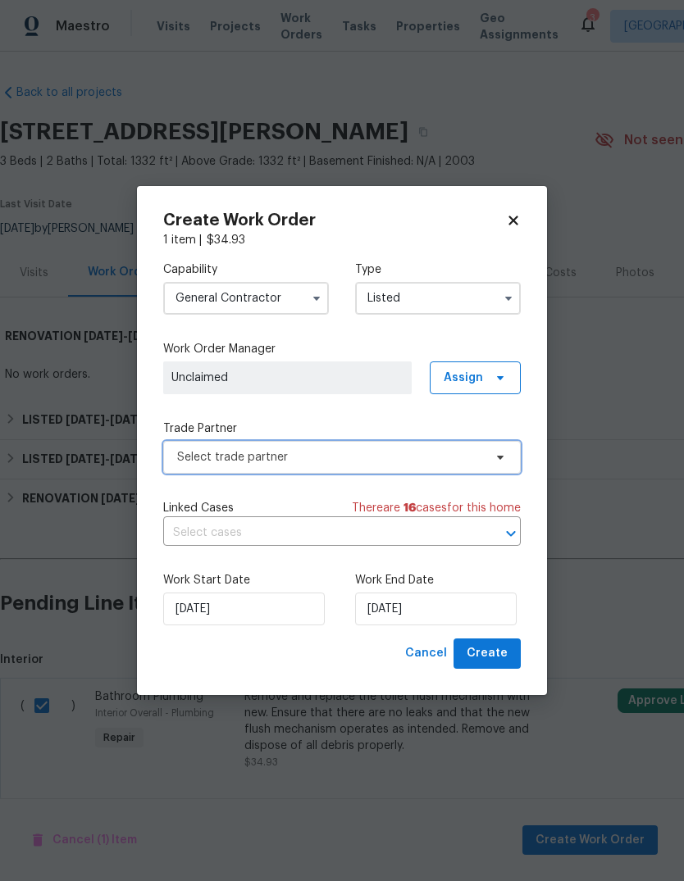
click at [188, 460] on span "Select trade partner" at bounding box center [330, 457] width 306 height 16
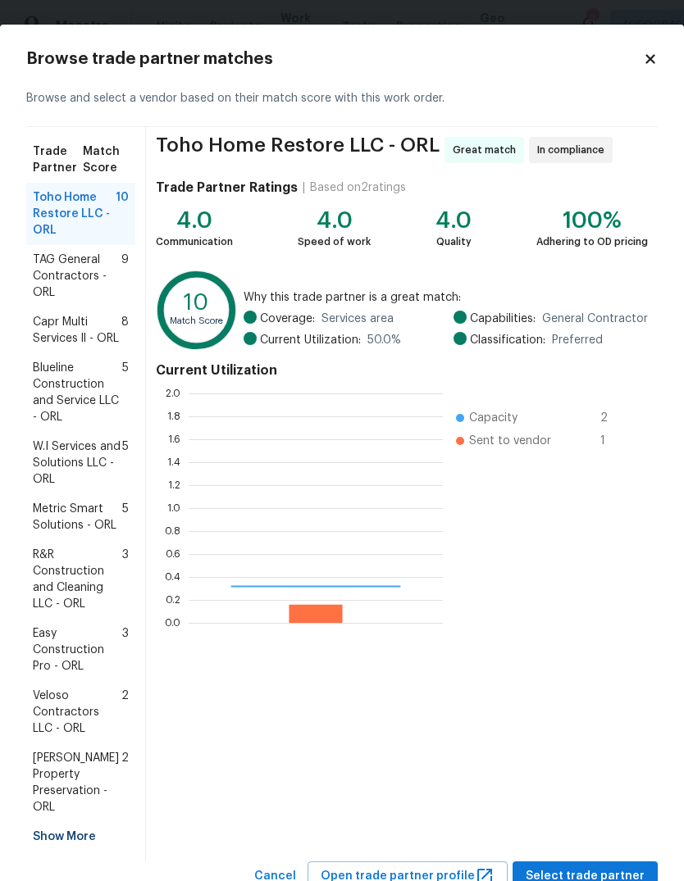
scroll to position [230, 254]
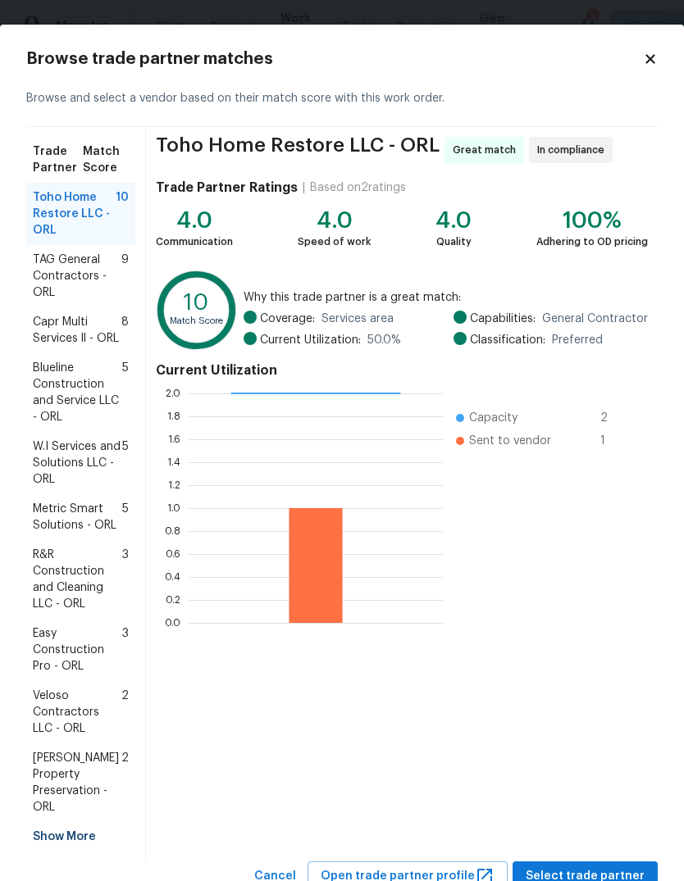
click at [57, 334] on span "Capr Multi Services ll - ORL" at bounding box center [77, 330] width 89 height 33
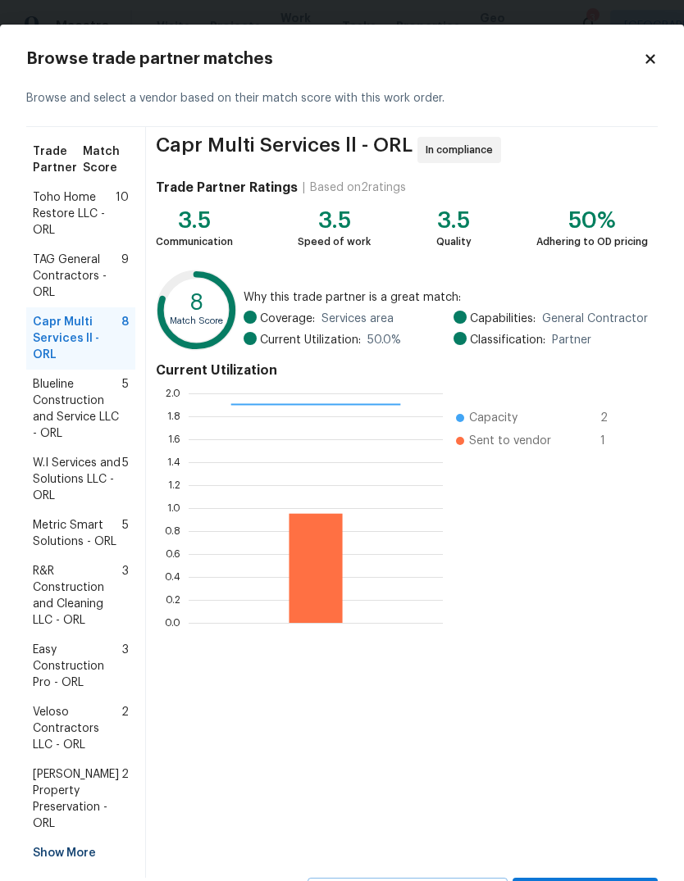
click at [607, 878] on button "Select trade partner" at bounding box center [584, 893] width 145 height 30
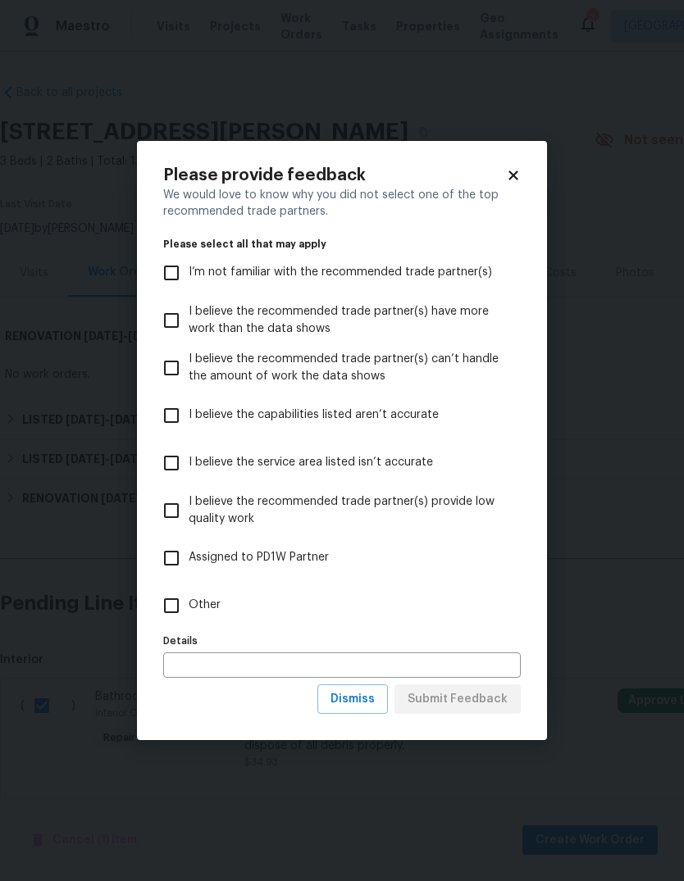
click at [177, 600] on input "Other" at bounding box center [171, 606] width 34 height 34
checkbox input "true"
click at [470, 702] on span "Submit Feedback" at bounding box center [457, 699] width 100 height 20
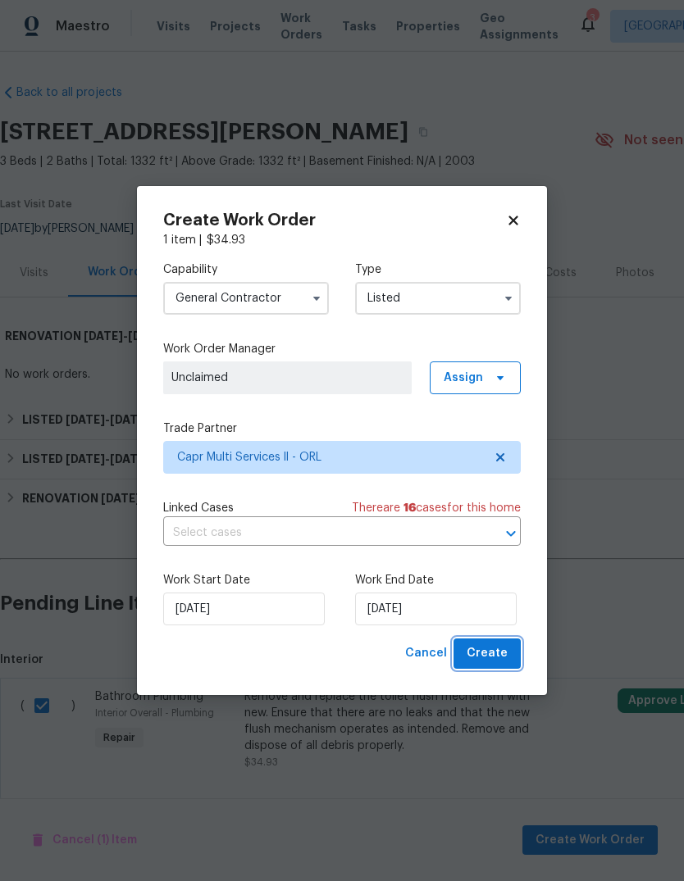
click at [498, 657] on span "Create" at bounding box center [486, 654] width 41 height 20
checkbox input "false"
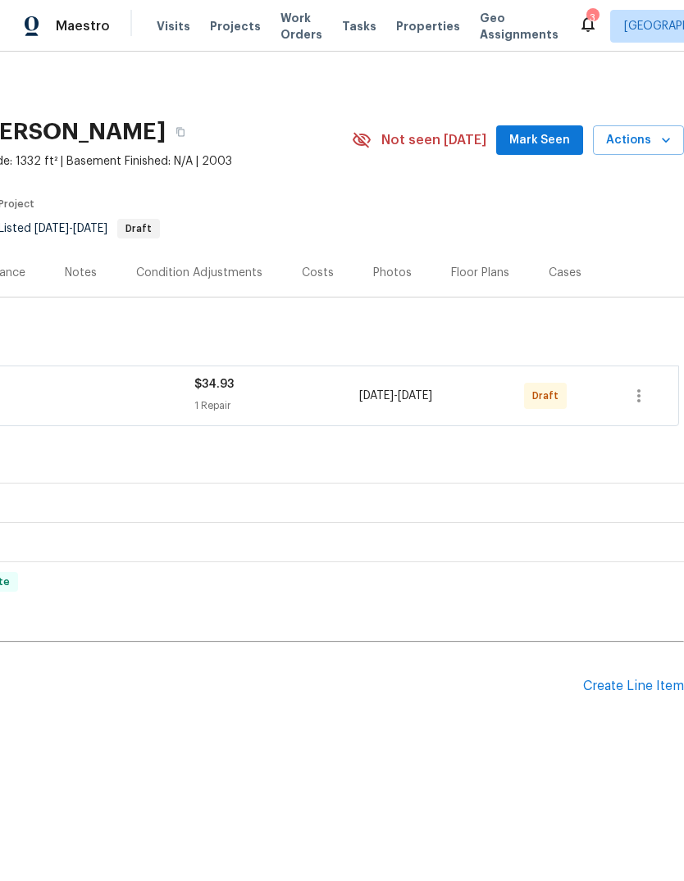
scroll to position [0, 243]
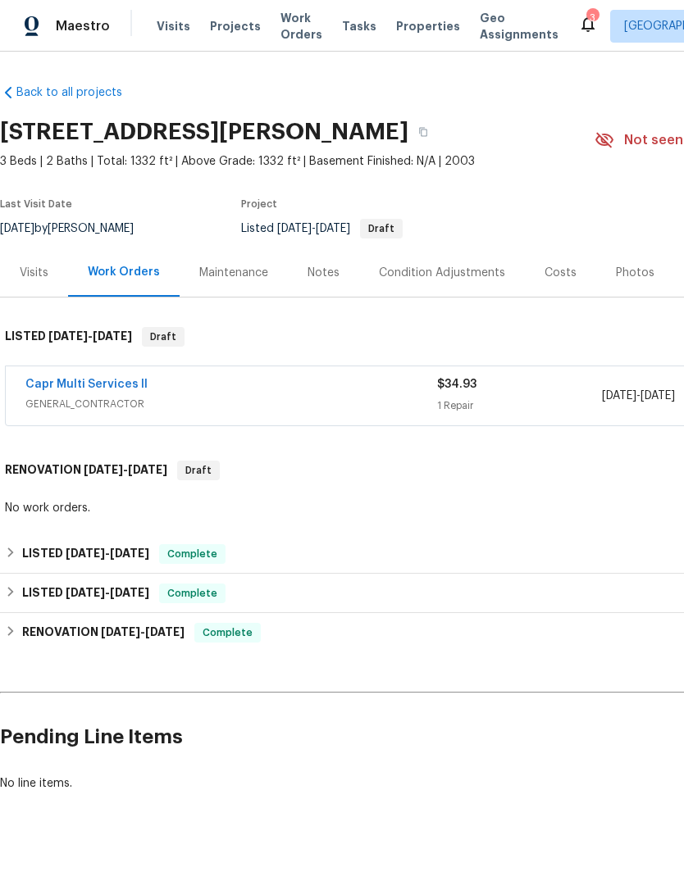
click at [60, 386] on link "Capr Multi Services ll" at bounding box center [86, 384] width 122 height 11
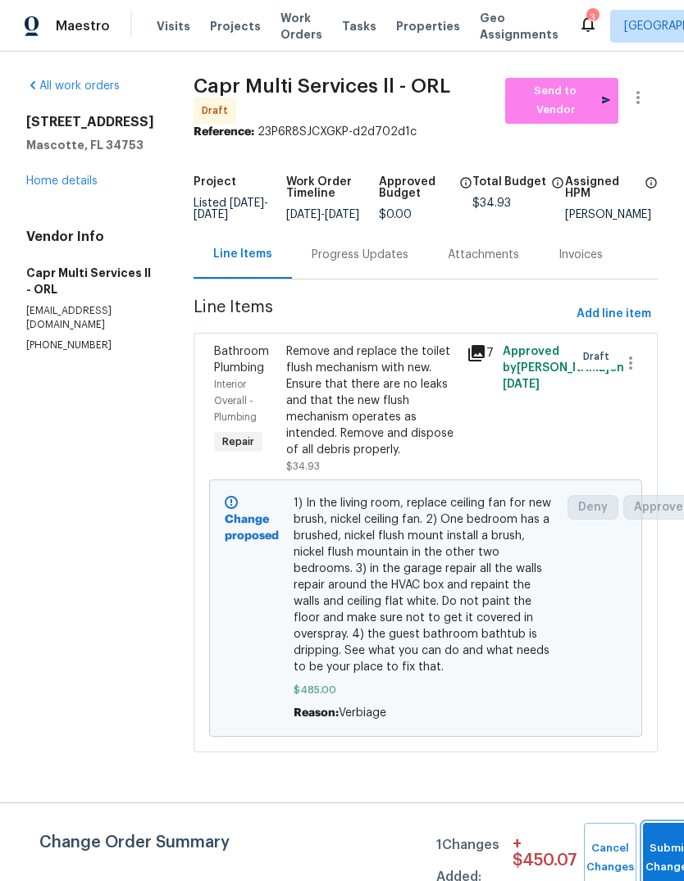
click at [658, 845] on button "Submit Changes" at bounding box center [669, 858] width 52 height 71
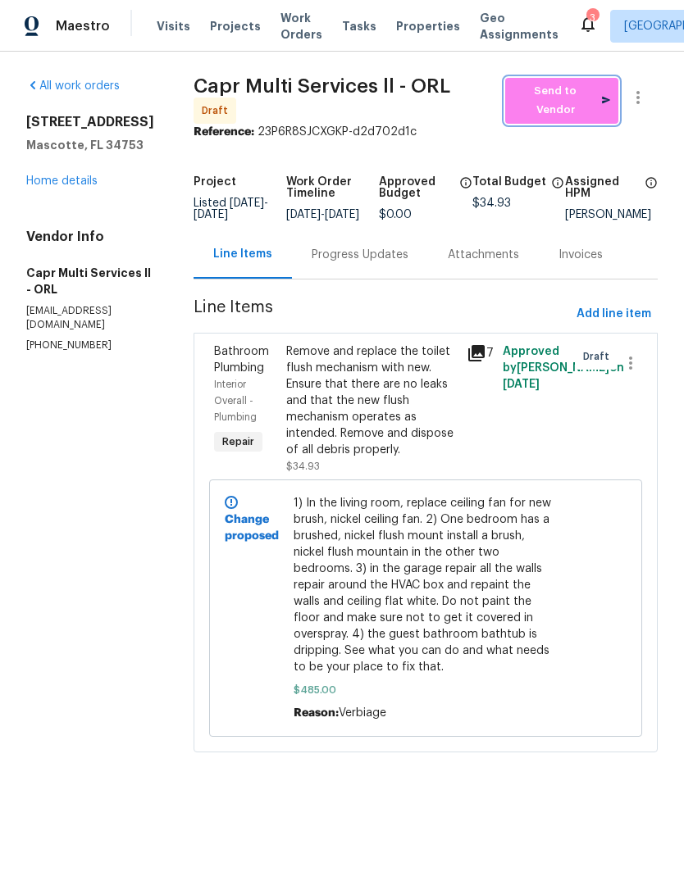
click at [586, 98] on span "Send to Vendor" at bounding box center [561, 101] width 97 height 38
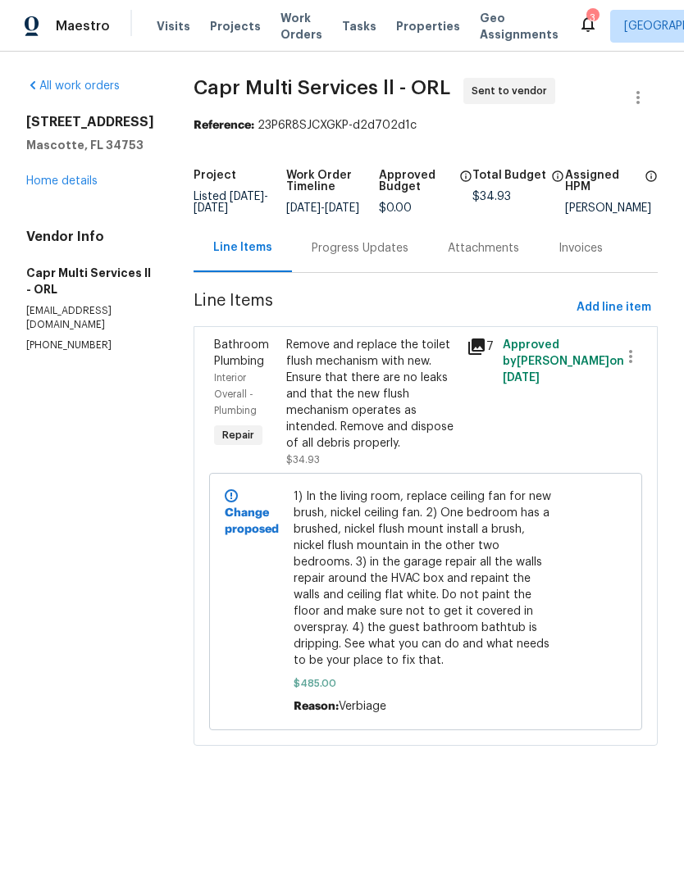
click at [57, 187] on link "Home details" at bounding box center [61, 180] width 71 height 11
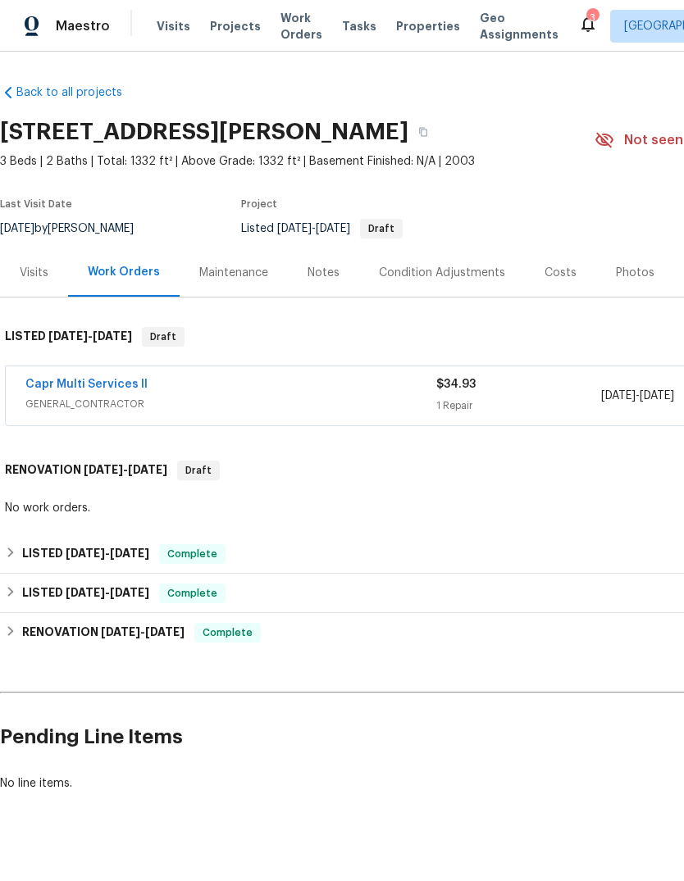
scroll to position [21, 0]
